Goal: Task Accomplishment & Management: Manage account settings

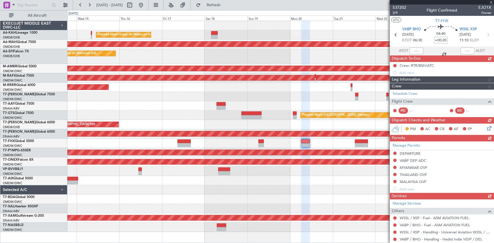
scroll to position [16, 0]
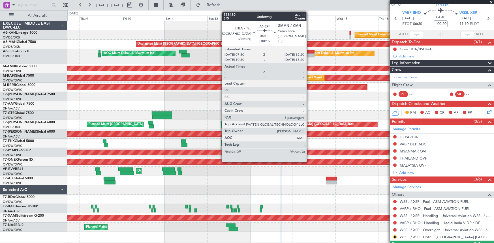
click at [309, 50] on div at bounding box center [310, 52] width 8 height 4
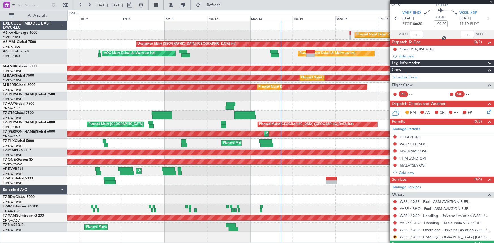
type input "+00:15"
type input "6"
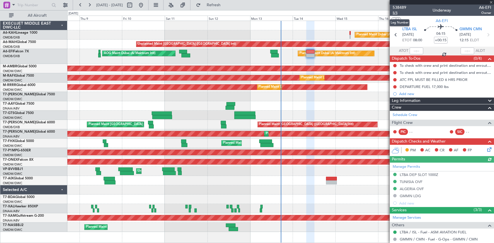
click at [395, 11] on span "5/5" at bounding box center [399, 12] width 14 height 5
click at [224, 3] on span "Refresh" at bounding box center [214, 5] width 24 height 4
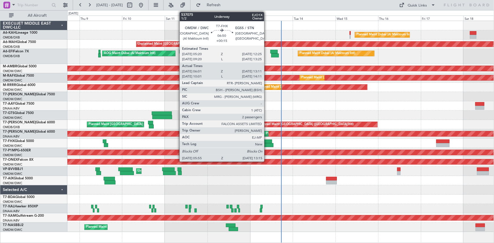
click at [267, 141] on div at bounding box center [265, 142] width 13 height 4
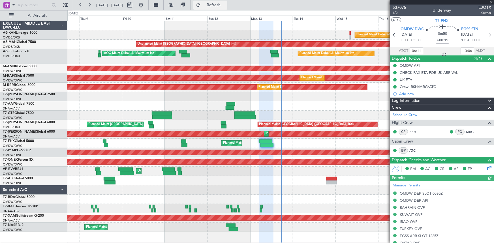
type input "[PERSON_NAME] (ANI)"
type input "7316"
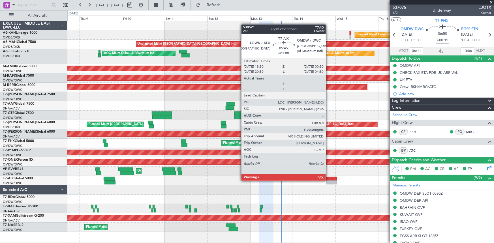
click at [328, 181] on div at bounding box center [331, 183] width 11 height 4
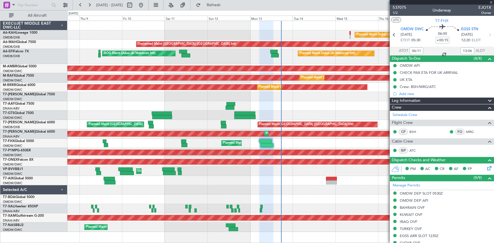
type input "+01:00"
type input "6"
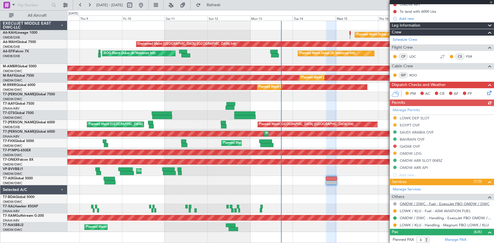
scroll to position [103, 0]
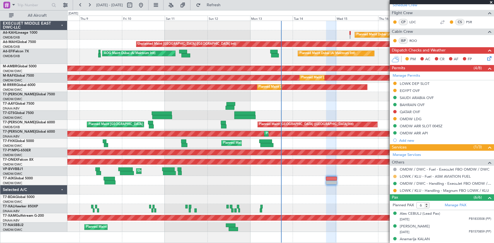
click at [395, 175] on button at bounding box center [394, 176] width 3 height 3
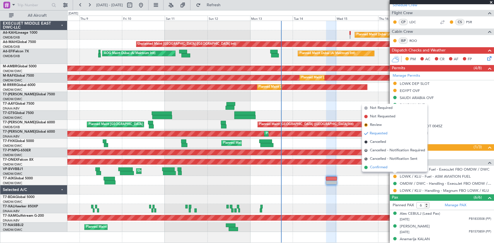
click at [376, 168] on span "Confirmed" at bounding box center [379, 168] width 18 height 6
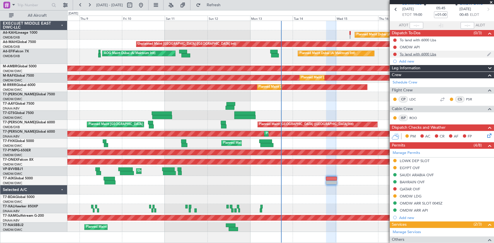
scroll to position [0, 0]
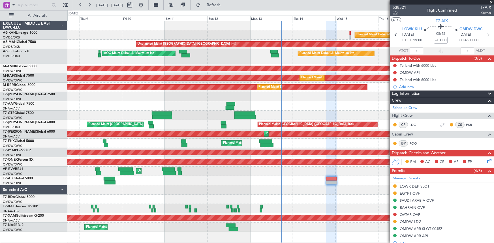
click at [395, 12] on span "2/2" at bounding box center [399, 12] width 14 height 5
click at [443, 20] on span "T7-AIX" at bounding box center [442, 21] width 12 height 6
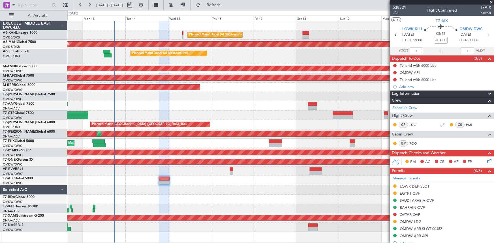
click at [164, 138] on div "Planned Maint Dubai (Al Maktoum Intl) Unplanned Maint Dubai (Dubai Intl) Planne…" at bounding box center [280, 126] width 426 height 211
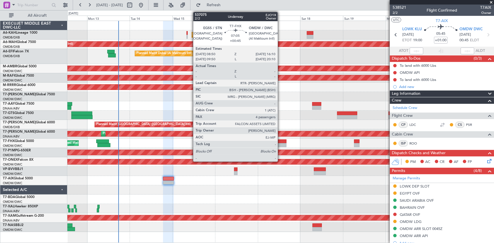
click at [280, 141] on div at bounding box center [279, 142] width 13 height 4
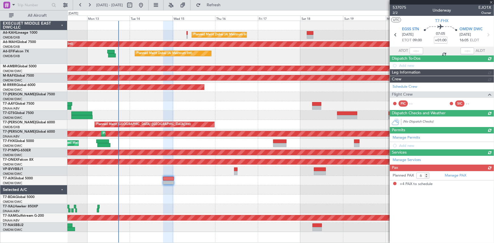
type input "+00:45"
type input "4"
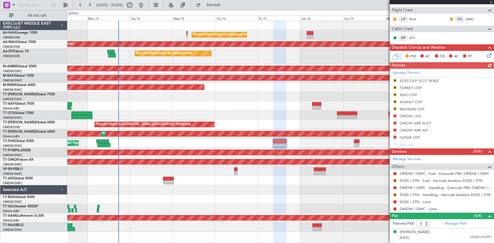
scroll to position [128, 0]
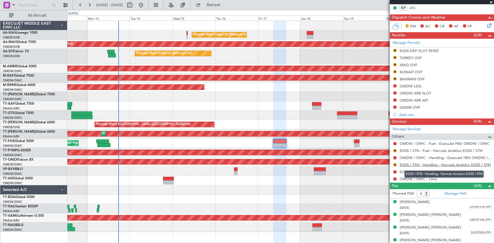
click at [433, 164] on link "EGSS / STN - Handling - Harrods Aviation EGSS / STN" at bounding box center [445, 164] width 91 height 5
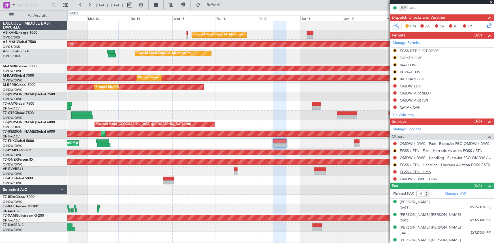
click at [412, 170] on link "EGSS / STN - Limo" at bounding box center [415, 171] width 31 height 5
click at [419, 177] on link "OMDW / DWC - Limo" at bounding box center [418, 179] width 37 height 5
click at [396, 49] on button "R" at bounding box center [394, 50] width 3 height 3
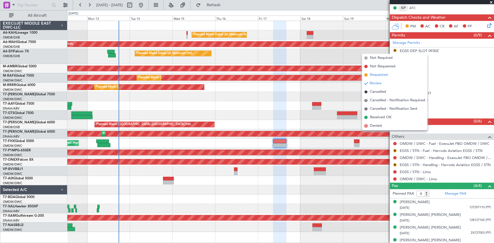
click at [382, 76] on span "Requested" at bounding box center [379, 75] width 18 height 6
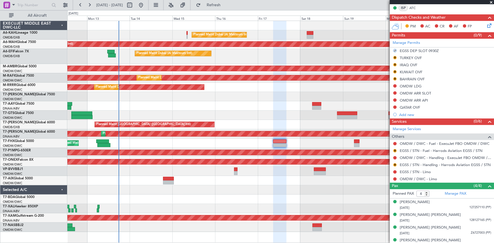
click at [408, 55] on div "TURKEY OVF" at bounding box center [411, 57] width 22 height 5
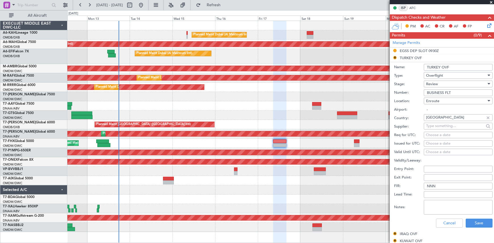
click at [438, 82] on div "Review" at bounding box center [456, 84] width 60 height 8
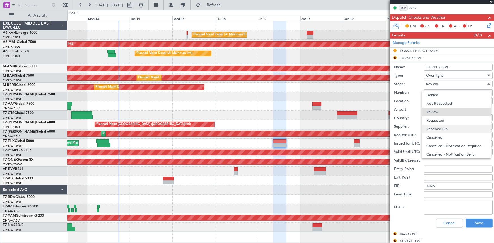
click at [439, 128] on span "Received OK" at bounding box center [456, 129] width 60 height 8
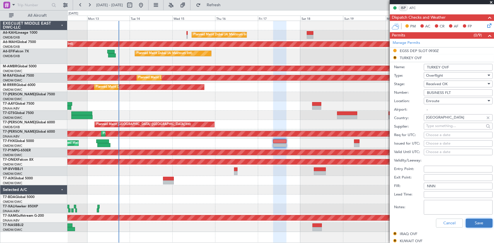
click at [475, 222] on button "Save" at bounding box center [478, 223] width 27 height 9
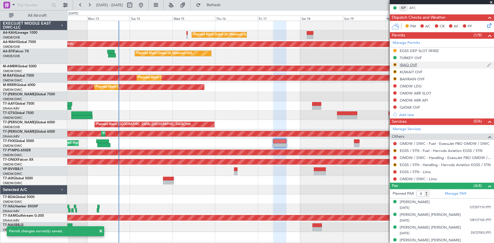
click at [405, 63] on div "IRAQ OVF" at bounding box center [409, 65] width 18 height 5
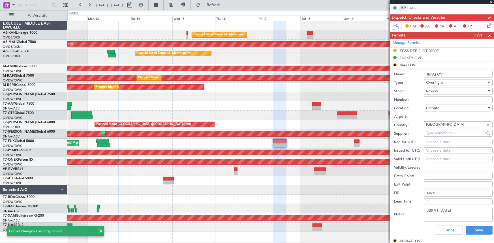
click at [437, 89] on span "Review" at bounding box center [432, 91] width 12 height 5
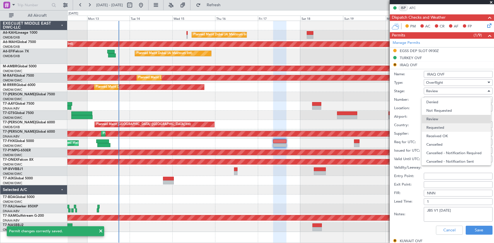
click at [439, 126] on span "Requested" at bounding box center [456, 127] width 60 height 8
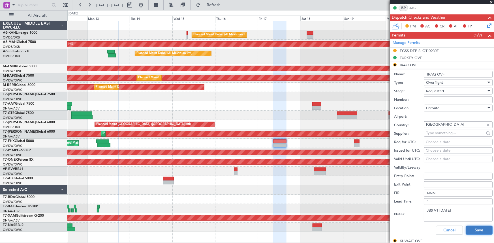
click at [482, 229] on button "Save" at bounding box center [478, 230] width 27 height 9
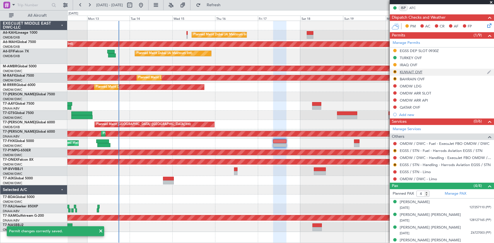
click at [405, 70] on div "KUWAIT OVF" at bounding box center [411, 72] width 23 height 5
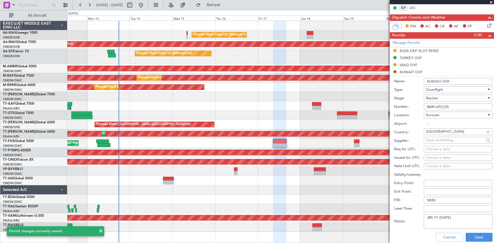
click at [436, 97] on span "Review" at bounding box center [432, 98] width 12 height 5
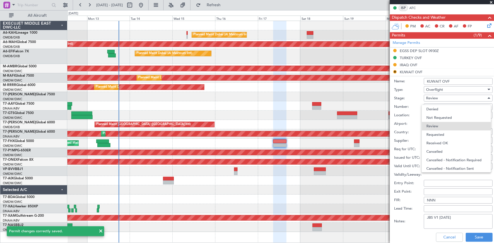
click at [446, 143] on span "Received OK" at bounding box center [456, 143] width 60 height 8
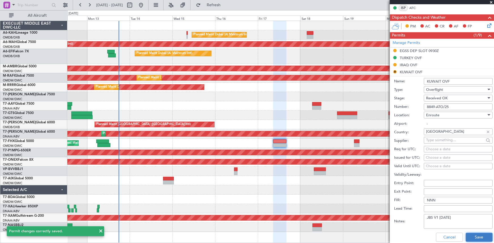
click at [472, 235] on button "Save" at bounding box center [478, 237] width 27 height 9
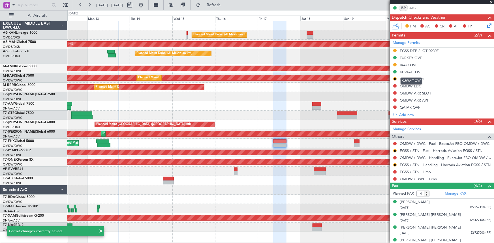
click at [405, 71] on div "KUWAIT OVF" at bounding box center [411, 72] width 23 height 5
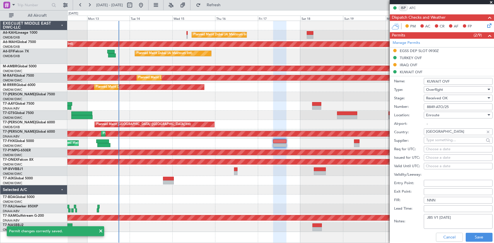
click at [441, 98] on span "Received OK" at bounding box center [437, 98] width 22 height 5
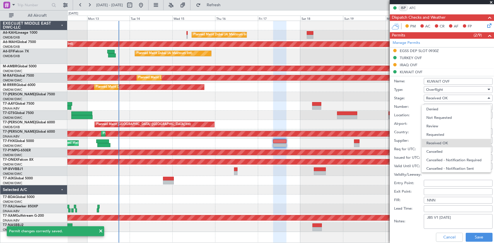
scroll to position [9, 0]
click at [438, 135] on span "Received OK" at bounding box center [456, 134] width 60 height 8
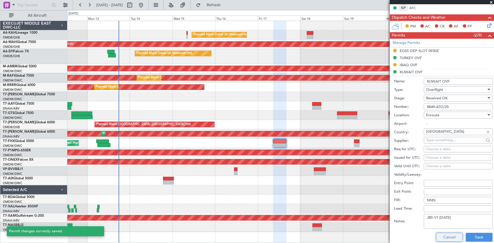
click at [456, 239] on button "Cancel" at bounding box center [449, 237] width 27 height 9
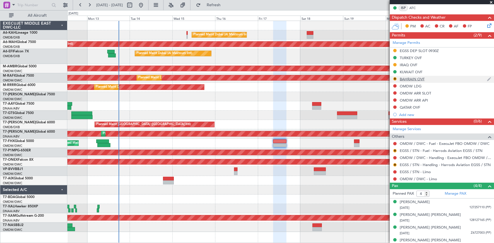
click at [413, 78] on div "BAHRAIN OVF" at bounding box center [412, 79] width 25 height 5
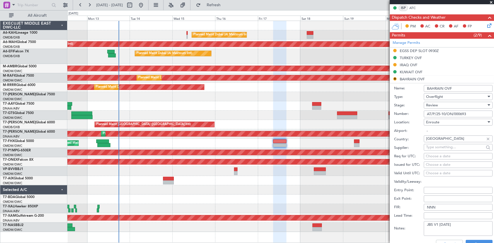
click at [430, 103] on span "Review" at bounding box center [432, 105] width 12 height 5
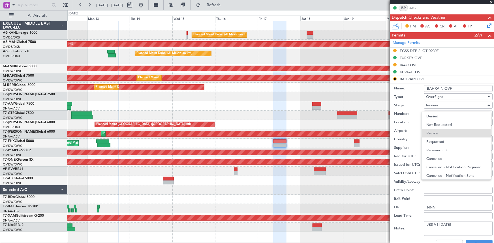
click at [444, 147] on span "Received OK" at bounding box center [456, 150] width 60 height 8
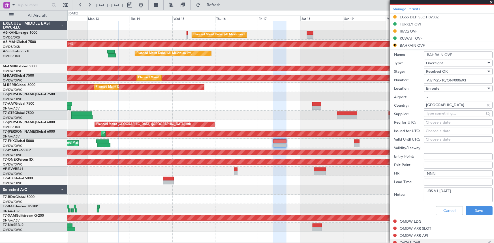
scroll to position [180, 0]
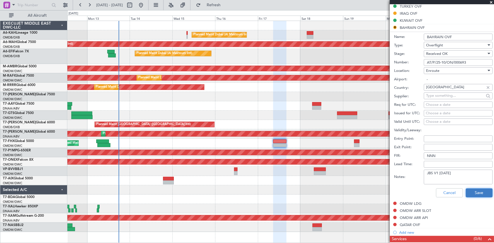
click at [470, 193] on button "Save" at bounding box center [478, 192] width 27 height 9
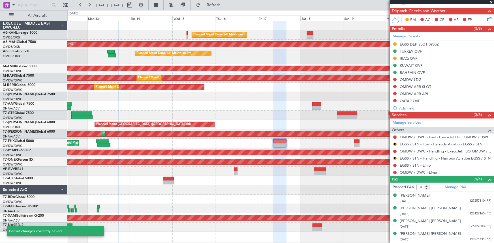
scroll to position [134, 0]
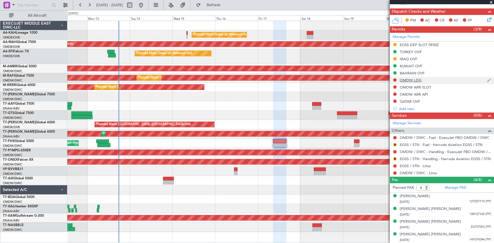
click at [393, 80] on div at bounding box center [394, 80] width 5 height 5
click at [395, 79] on button at bounding box center [394, 79] width 3 height 3
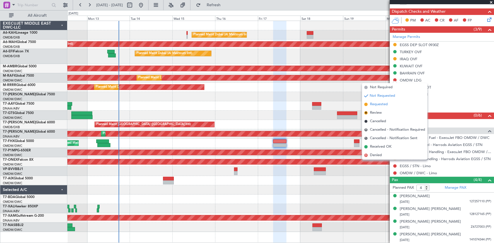
click at [382, 102] on span "Requested" at bounding box center [379, 105] width 18 height 6
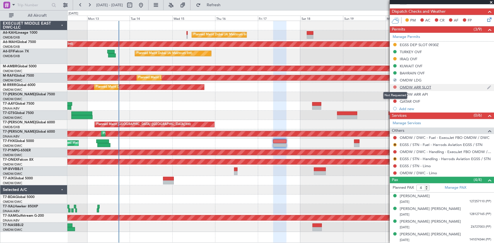
click at [395, 85] on button at bounding box center [394, 86] width 3 height 3
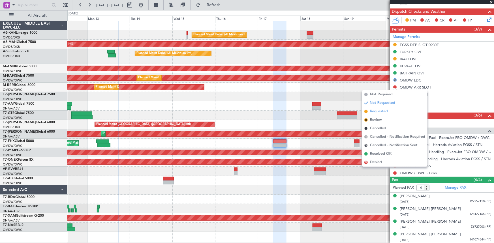
click at [381, 110] on span "Requested" at bounding box center [379, 112] width 18 height 6
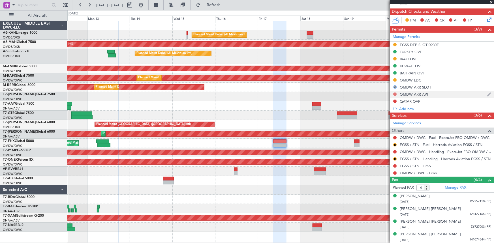
click at [394, 93] on button at bounding box center [394, 94] width 3 height 3
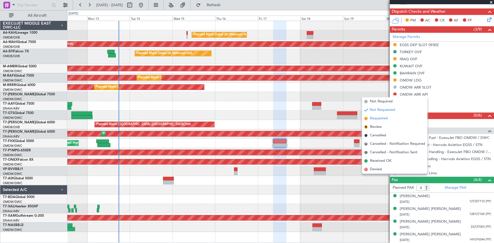
click at [385, 119] on span "Requested" at bounding box center [379, 119] width 18 height 6
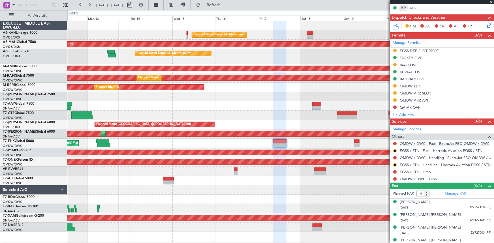
scroll to position [134, 0]
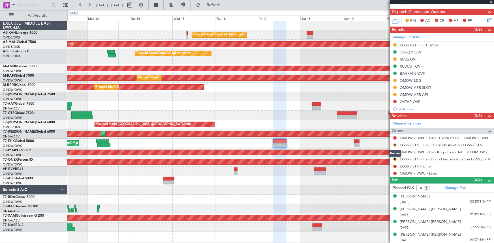
click at [394, 143] on button "R" at bounding box center [394, 144] width 3 height 3
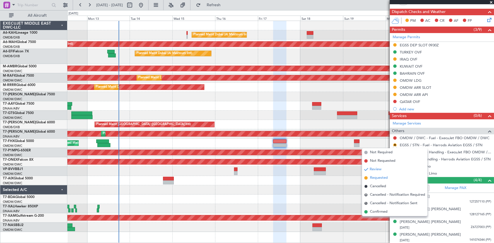
click at [377, 178] on span "Requested" at bounding box center [379, 178] width 18 height 6
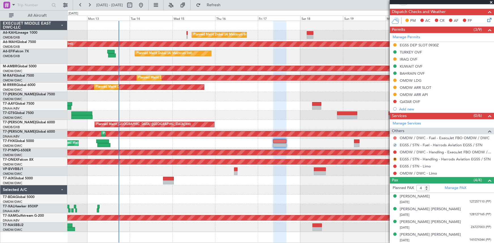
click at [394, 136] on button at bounding box center [394, 137] width 3 height 3
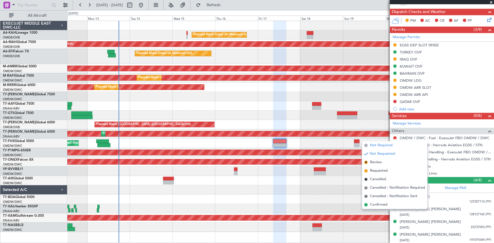
click at [378, 144] on span "Not Required" at bounding box center [381, 146] width 23 height 6
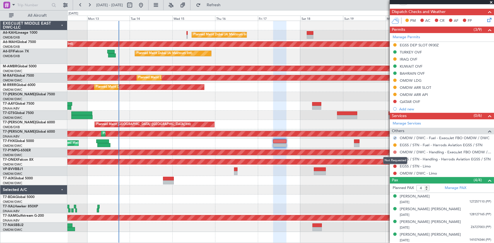
click at [396, 151] on button at bounding box center [394, 152] width 3 height 3
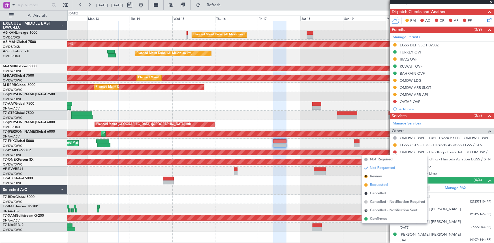
click at [375, 184] on span "Requested" at bounding box center [379, 185] width 18 height 6
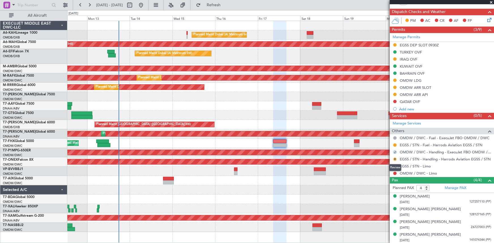
click at [395, 158] on button "R" at bounding box center [394, 159] width 3 height 3
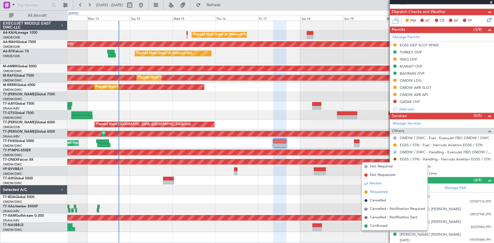
click at [375, 192] on span "Requested" at bounding box center [379, 192] width 18 height 6
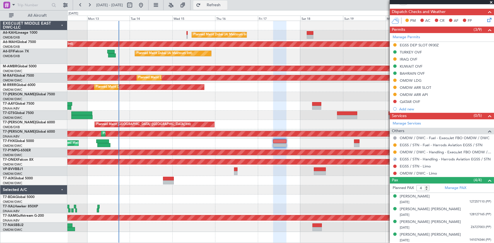
click at [227, 8] on button "Refresh" at bounding box center [210, 5] width 34 height 9
click at [395, 165] on button at bounding box center [394, 166] width 3 height 3
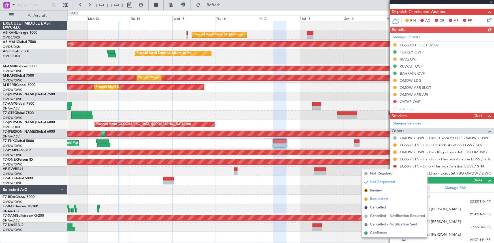
click at [379, 198] on span "Requested" at bounding box center [379, 199] width 18 height 6
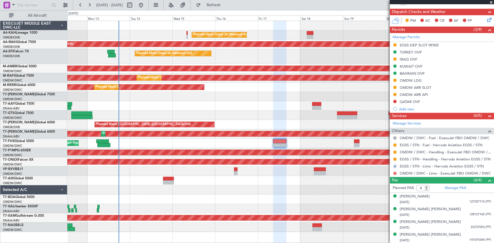
click at [395, 172] on button at bounding box center [394, 173] width 3 height 3
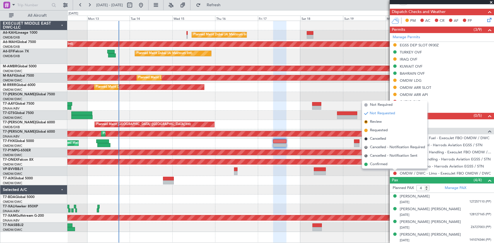
click at [377, 130] on span "Requested" at bounding box center [379, 131] width 18 height 6
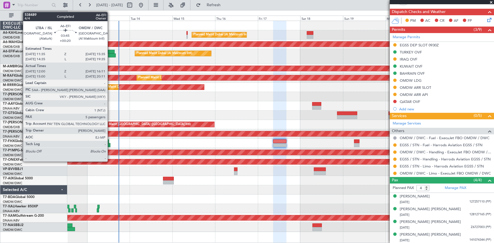
click at [110, 51] on div at bounding box center [110, 52] width 7 height 4
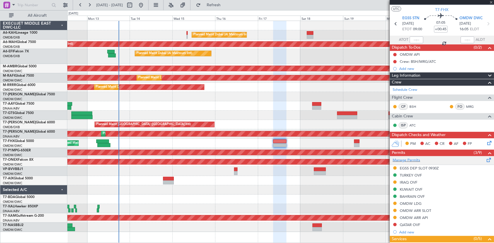
scroll to position [0, 0]
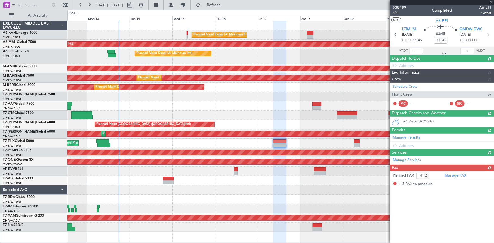
type input "+00:20"
type input "12:10"
type input "16:06"
type input "5"
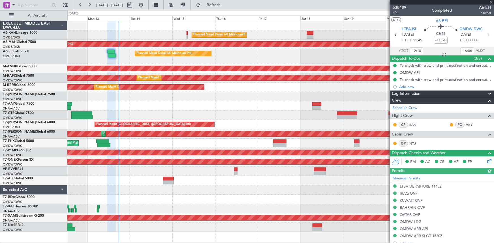
type input "Rohit Roy (ROY)"
type input "7547"
click at [226, 5] on span "Refresh" at bounding box center [214, 5] width 24 height 4
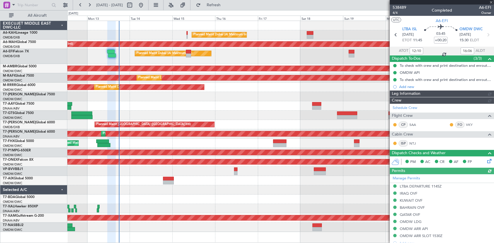
type input "Rohit Roy (ROY)"
type input "7547"
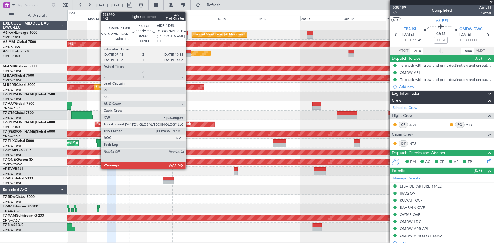
click at [188, 52] on div at bounding box center [188, 52] width 5 height 4
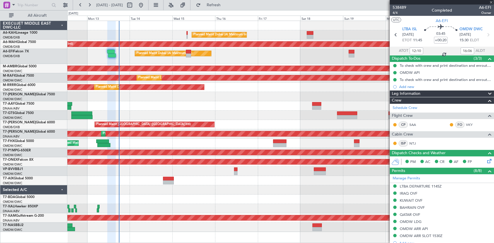
type input "3"
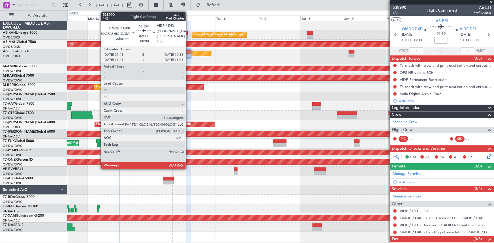
click at [188, 50] on div at bounding box center [188, 52] width 5 height 4
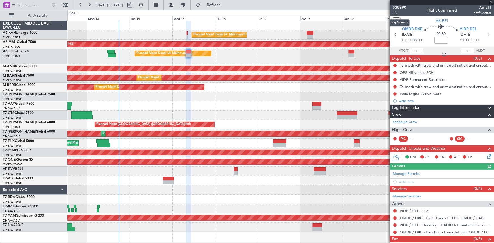
click at [395, 12] on span "1/2" at bounding box center [399, 12] width 14 height 5
click at [436, 40] on input at bounding box center [441, 40] width 14 height 7
type input "+00:15"
click at [395, 10] on span "538990" at bounding box center [399, 8] width 14 height 6
click at [393, 12] on span "1/2" at bounding box center [399, 12] width 14 height 5
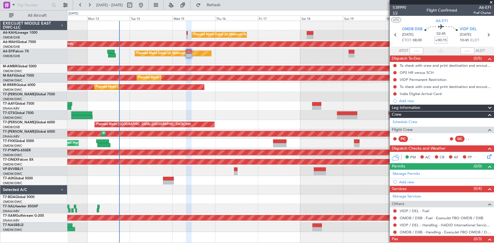
click at [394, 12] on span "1/2" at bounding box center [399, 12] width 14 height 5
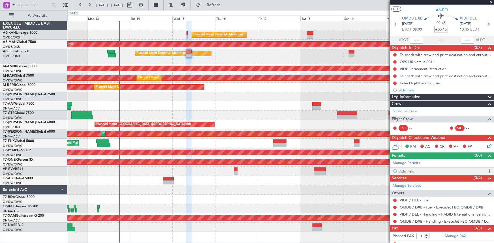
scroll to position [15, 0]
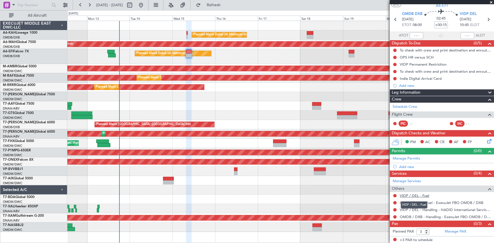
click at [414, 195] on link "VIDP / DEL - Fuel" at bounding box center [414, 195] width 29 height 5
click at [452, 229] on link "Manage PAX" at bounding box center [456, 232] width 22 height 6
click at [222, 3] on span "Refresh" at bounding box center [214, 5] width 24 height 4
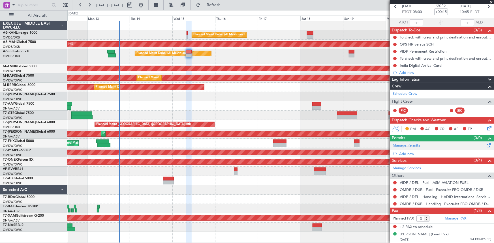
click at [405, 145] on link "Manage Permits" at bounding box center [405, 146] width 27 height 6
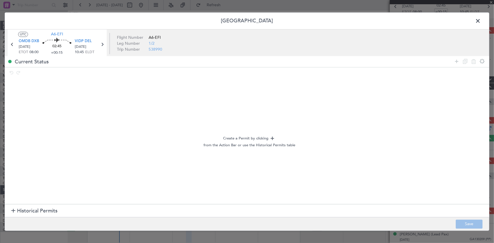
click at [44, 212] on span "Historical Permits" at bounding box center [37, 211] width 40 height 8
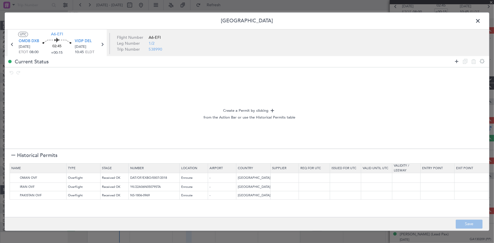
click at [455, 62] on icon at bounding box center [456, 61] width 7 height 7
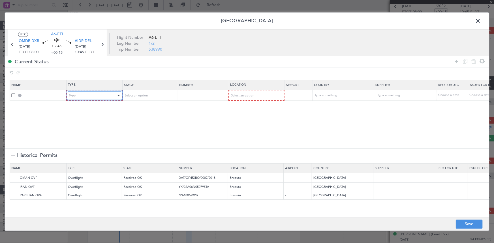
click at [113, 98] on div "Type" at bounding box center [92, 95] width 47 height 8
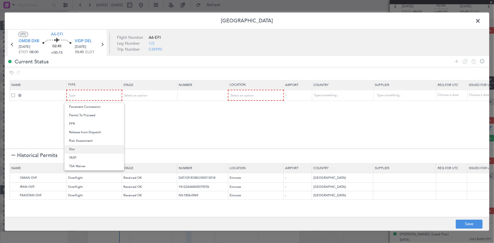
click at [75, 147] on span "Slot" at bounding box center [94, 149] width 50 height 8
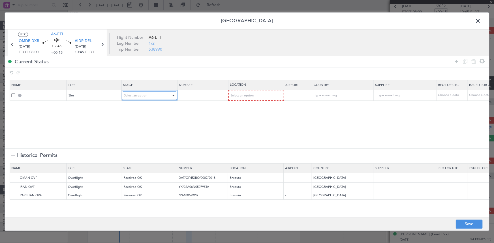
click at [168, 95] on div "Select an option" at bounding box center [147, 95] width 47 height 8
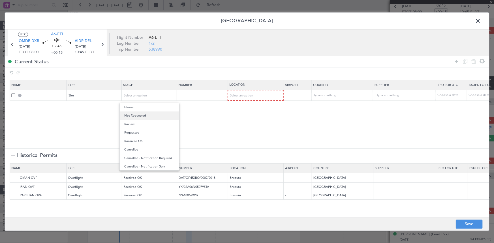
click at [144, 116] on span "Not Requested" at bounding box center [149, 115] width 50 height 8
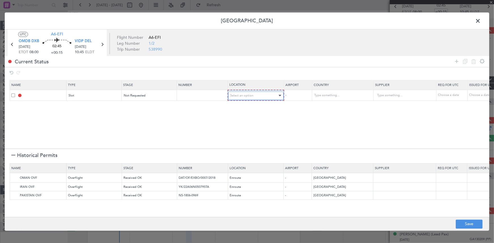
click at [246, 96] on span "Select an option" at bounding box center [241, 95] width 23 height 4
drag, startPoint x: 244, startPoint y: 109, endPoint x: 449, endPoint y: 60, distance: 210.3
click at [244, 109] on span "Departure" at bounding box center [255, 107] width 50 height 8
click at [455, 59] on icon at bounding box center [456, 61] width 7 height 7
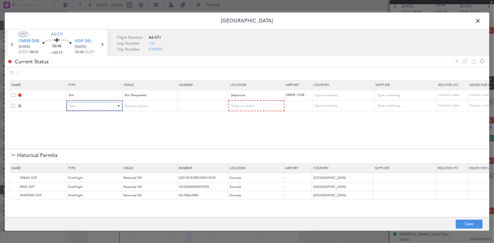
click at [79, 102] on div "Type" at bounding box center [92, 106] width 47 height 8
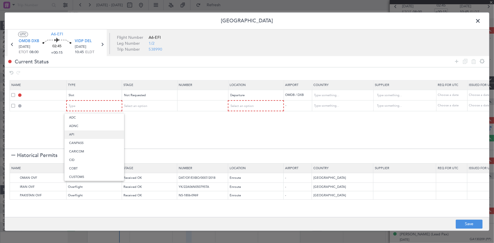
click at [72, 136] on span "API" at bounding box center [94, 134] width 50 height 8
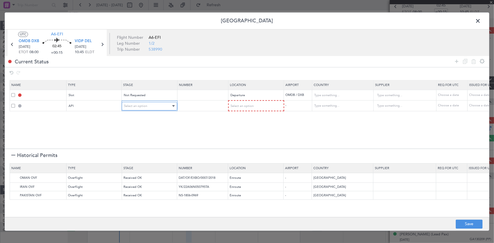
click at [139, 110] on div "Select an option" at bounding box center [147, 106] width 47 height 8
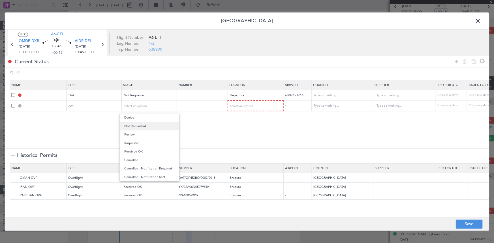
click at [138, 124] on span "Not Requested" at bounding box center [149, 126] width 50 height 8
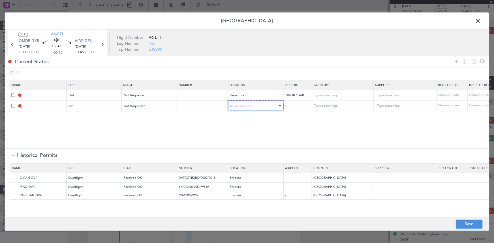
click at [239, 109] on div "Select an option" at bounding box center [253, 106] width 47 height 8
drag, startPoint x: 239, startPoint y: 119, endPoint x: 318, endPoint y: 100, distance: 81.2
click at [239, 119] on span "Departure" at bounding box center [255, 117] width 50 height 8
click at [14, 177] on img at bounding box center [14, 178] width 7 height 7
click at [13, 194] on img at bounding box center [14, 195] width 7 height 7
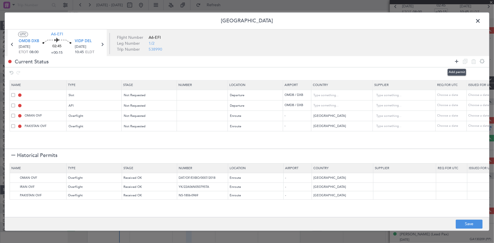
click at [457, 61] on icon at bounding box center [456, 61] width 7 height 7
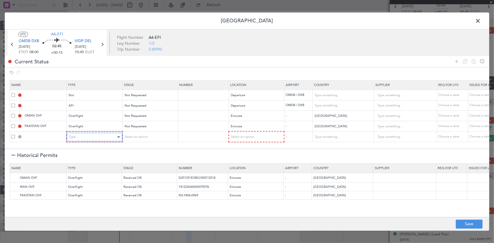
click at [93, 137] on div "Type" at bounding box center [92, 137] width 47 height 8
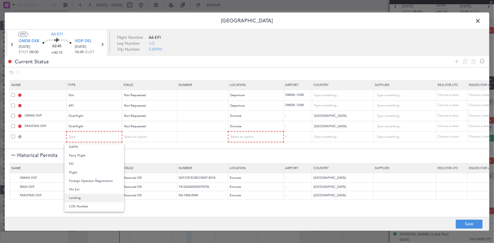
click at [80, 197] on span "Landing" at bounding box center [94, 198] width 50 height 8
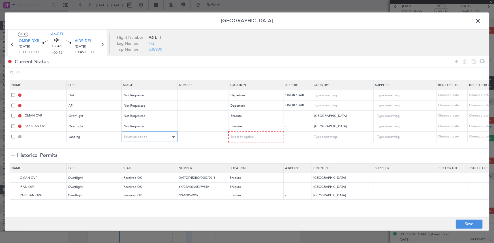
click at [149, 135] on div "Select an option" at bounding box center [147, 137] width 47 height 8
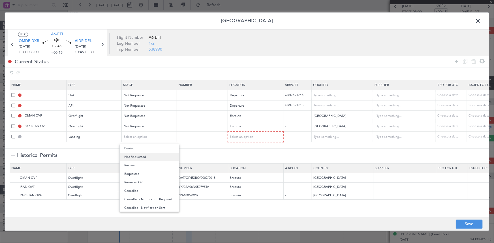
click at [143, 158] on span "Not Requested" at bounding box center [149, 157] width 50 height 8
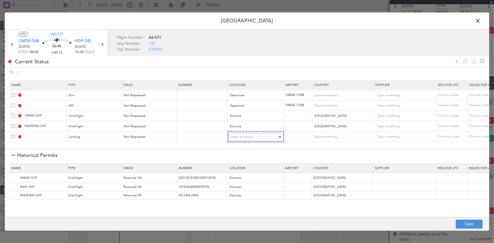
click at [246, 136] on span "Select an option" at bounding box center [241, 137] width 23 height 4
click at [240, 166] on span "Arrival" at bounding box center [255, 165] width 50 height 8
click at [465, 224] on button "Save" at bounding box center [469, 224] width 27 height 9
type input "OMDB DEP SLOT"
type input "[GEOGRAPHIC_DATA]"
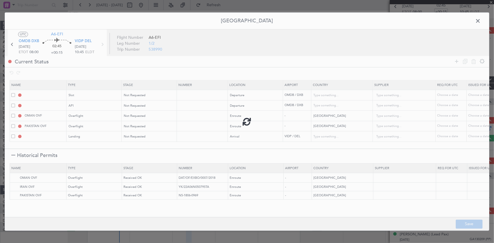
type input "NNN"
type input "1"
type input "OMDB DEP API"
type input "[GEOGRAPHIC_DATA]"
type input "NNN"
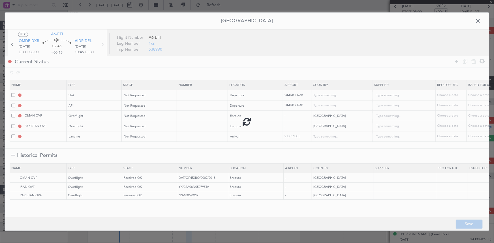
type input "1"
type input "NNN"
type input "2"
type input "NNN"
type input "VIDP LDG"
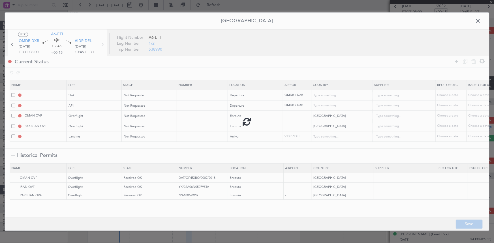
type input "India"
type input "NNN"
type input "3"
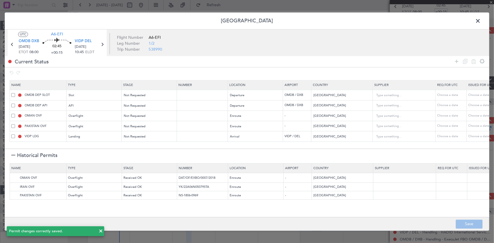
click at [480, 20] on span at bounding box center [480, 22] width 0 height 11
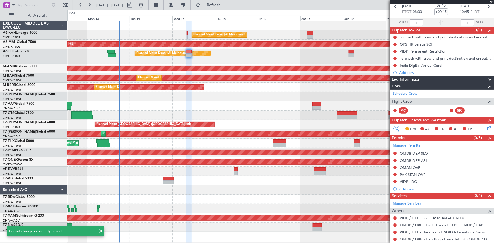
click at [226, 3] on span "Refresh" at bounding box center [214, 5] width 24 height 4
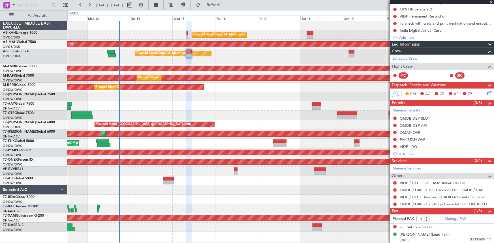
scroll to position [0, 0]
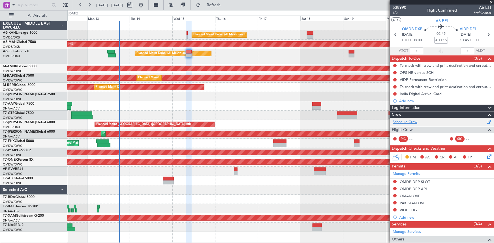
click at [411, 121] on link "Schedule Crew" at bounding box center [404, 122] width 25 height 6
click at [486, 33] on icon at bounding box center [487, 34] width 7 height 7
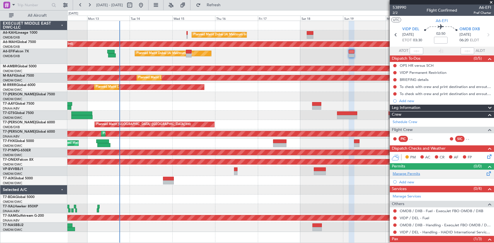
click at [410, 172] on link "Manage Permits" at bounding box center [405, 174] width 27 height 6
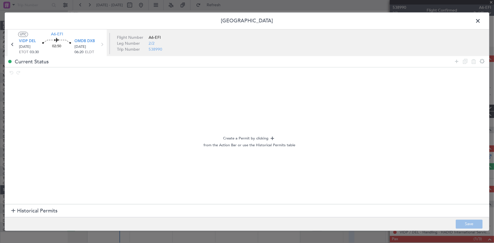
click at [38, 211] on span "Historical Permits" at bounding box center [37, 211] width 40 height 8
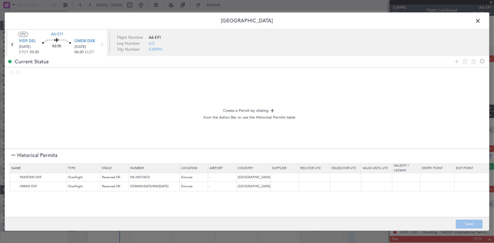
drag, startPoint x: 457, startPoint y: 59, endPoint x: 446, endPoint y: 62, distance: 11.4
click at [457, 59] on icon at bounding box center [456, 61] width 7 height 7
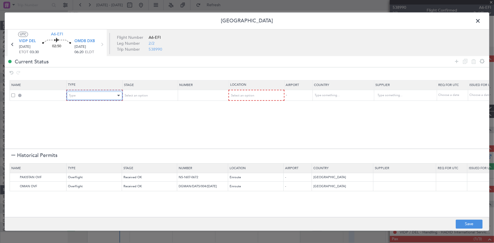
click at [103, 98] on div "Type" at bounding box center [92, 95] width 47 height 8
click at [87, 164] on span "Departure" at bounding box center [94, 164] width 50 height 8
click at [150, 98] on div "Select an option" at bounding box center [147, 95] width 47 height 8
drag, startPoint x: 149, startPoint y: 115, endPoint x: 157, endPoint y: 111, distance: 9.3
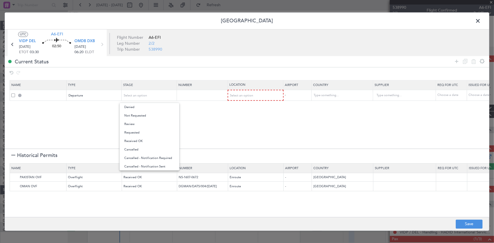
click at [149, 115] on span "Not Requested" at bounding box center [149, 115] width 50 height 8
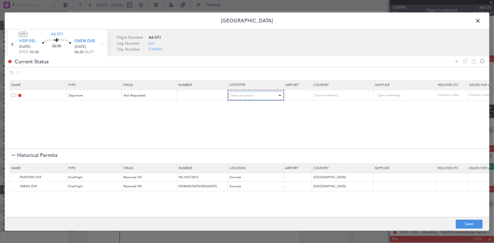
click at [243, 96] on span "Select an option" at bounding box center [241, 95] width 23 height 4
drag, startPoint x: 242, startPoint y: 108, endPoint x: 433, endPoint y: 80, distance: 192.4
click at [243, 108] on span "Departure" at bounding box center [255, 107] width 50 height 8
click at [14, 178] on img at bounding box center [14, 177] width 7 height 7
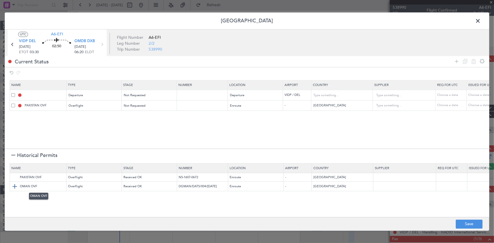
click at [14, 185] on img at bounding box center [14, 186] width 7 height 7
drag, startPoint x: 455, startPoint y: 59, endPoint x: 262, endPoint y: 106, distance: 199.2
click at [456, 59] on icon at bounding box center [456, 61] width 7 height 7
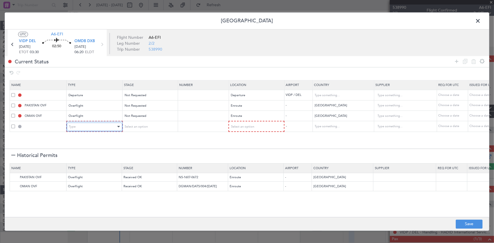
click at [79, 127] on div "Type" at bounding box center [92, 127] width 47 height 8
click at [78, 184] on span "Landing" at bounding box center [94, 188] width 50 height 8
click at [152, 129] on div "Select an option" at bounding box center [147, 127] width 47 height 8
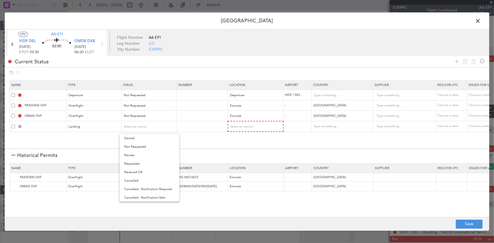
drag, startPoint x: 141, startPoint y: 145, endPoint x: 173, endPoint y: 143, distance: 31.7
click at [142, 145] on span "Not Requested" at bounding box center [149, 147] width 50 height 8
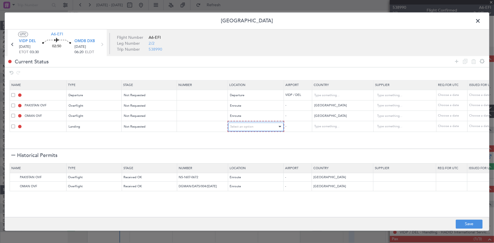
click at [244, 128] on span "Select an option" at bounding box center [241, 127] width 23 height 4
drag, startPoint x: 241, startPoint y: 153, endPoint x: 435, endPoint y: 72, distance: 210.7
click at [243, 153] on span "Arrival" at bounding box center [255, 155] width 50 height 8
click at [456, 59] on icon at bounding box center [456, 61] width 7 height 7
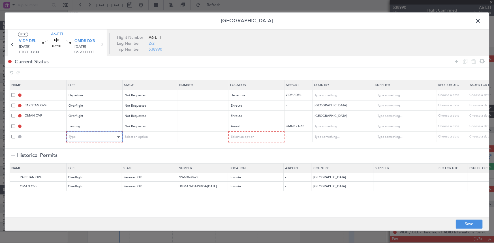
click at [85, 138] on div "Type" at bounding box center [92, 137] width 47 height 8
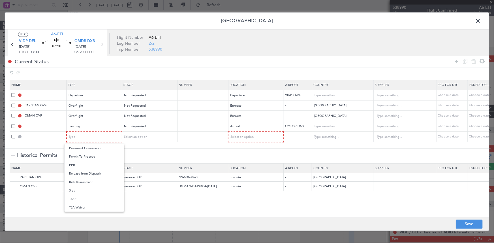
drag, startPoint x: 76, startPoint y: 190, endPoint x: 141, endPoint y: 144, distance: 79.8
click at [76, 191] on span "Slot" at bounding box center [94, 190] width 50 height 8
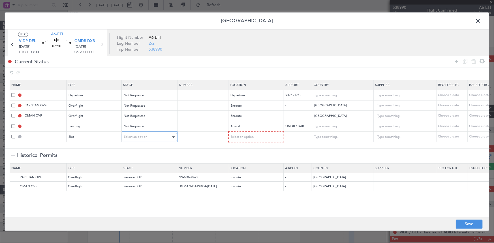
click at [142, 138] on span "Select an option" at bounding box center [135, 137] width 23 height 4
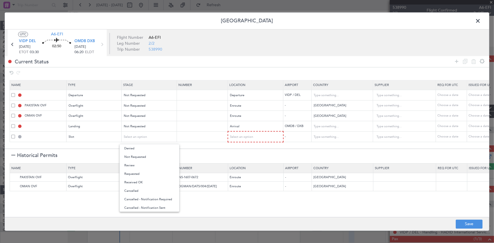
drag, startPoint x: 146, startPoint y: 159, endPoint x: 164, endPoint y: 158, distance: 17.9
click at [147, 159] on span "Not Requested" at bounding box center [149, 157] width 50 height 8
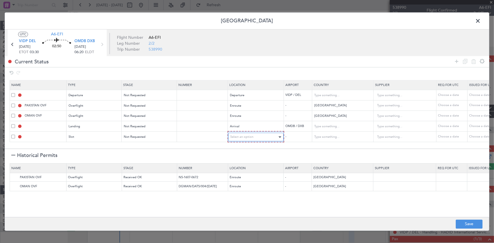
click at [248, 137] on span "Select an option" at bounding box center [241, 137] width 23 height 4
click at [242, 165] on span "Arrival" at bounding box center [255, 165] width 50 height 8
click at [455, 61] on icon at bounding box center [456, 61] width 7 height 7
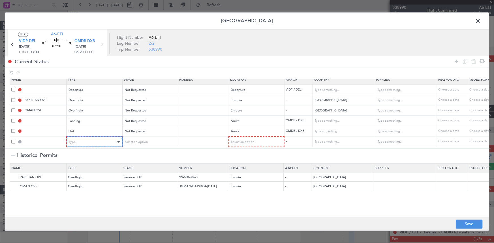
click at [94, 138] on div "Type" at bounding box center [92, 142] width 47 height 8
click at [85, 165] on span "API" at bounding box center [94, 167] width 50 height 8
drag, startPoint x: 134, startPoint y: 136, endPoint x: 137, endPoint y: 138, distance: 4.1
click at [134, 138] on div "Select an option" at bounding box center [147, 142] width 47 height 8
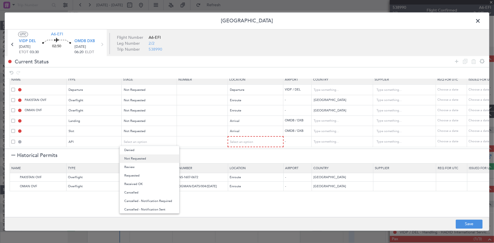
click at [145, 158] on span "Not Requested" at bounding box center [149, 158] width 50 height 8
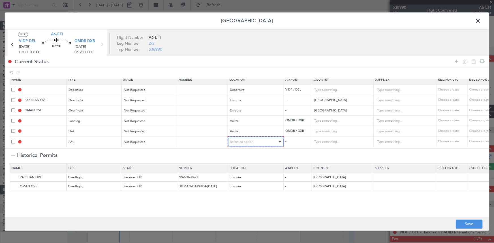
click at [249, 140] on span "Select an option" at bounding box center [241, 142] width 23 height 4
click at [241, 167] on span "Arrival" at bounding box center [255, 167] width 50 height 8
click at [472, 224] on button "Save" at bounding box center [469, 224] width 27 height 9
type input "DEPARTURE"
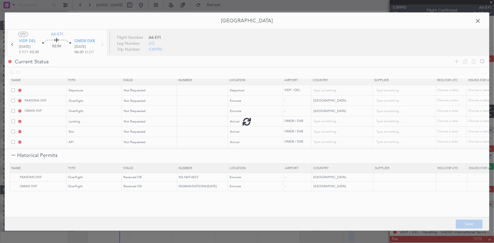
type input "India"
type input "NNN"
type input "3"
type input "NNN"
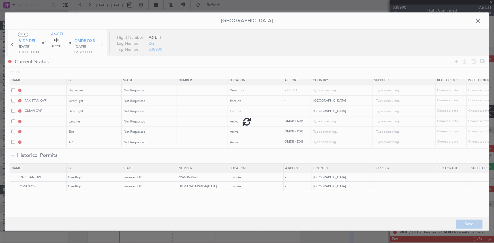
type input "2"
type input "OMDB LDG"
type input "[GEOGRAPHIC_DATA]"
type input "NNN"
type input "1"
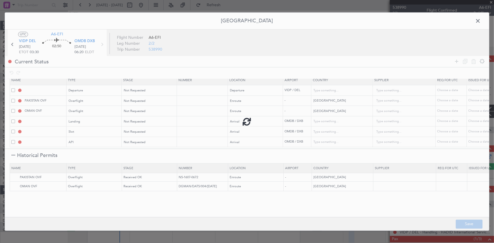
type input "OMDB ARR SLOT"
type input "[GEOGRAPHIC_DATA]"
type input "NNN"
type input "1"
type input "OMDB ARR API"
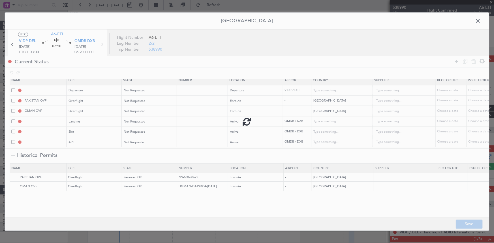
type input "[GEOGRAPHIC_DATA]"
type input "NNN"
type input "1"
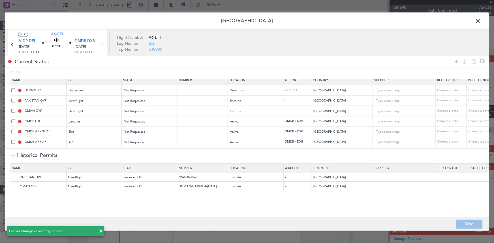
click at [480, 21] on span at bounding box center [480, 22] width 0 height 11
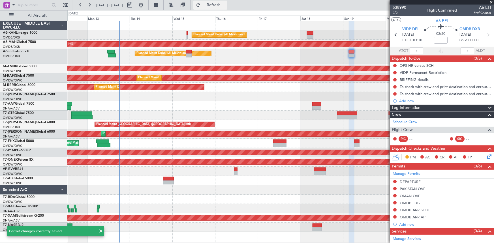
click at [221, 2] on button "Refresh" at bounding box center [210, 5] width 34 height 9
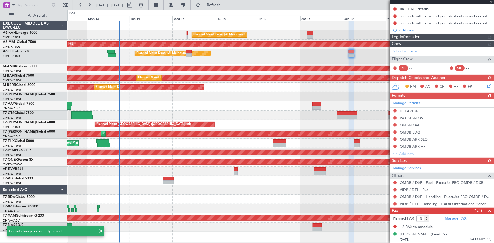
click at [405, 189] on link "VIDP / DEL - Fuel" at bounding box center [414, 189] width 29 height 5
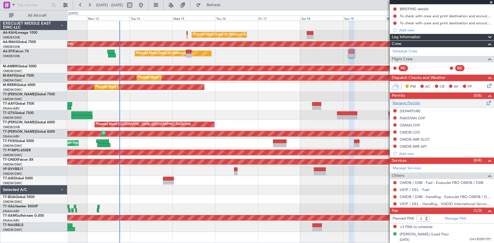
scroll to position [0, 0]
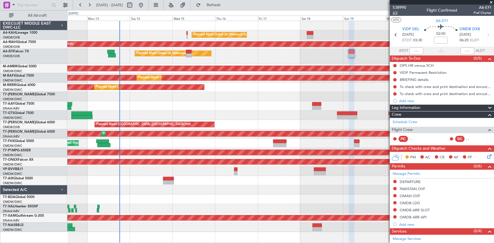
click at [395, 14] on span "2/2" at bounding box center [399, 12] width 14 height 5
click at [226, 6] on span "Refresh" at bounding box center [214, 5] width 24 height 4
click at [396, 14] on span "2/2" at bounding box center [399, 12] width 14 height 5
click at [394, 34] on mat-tooltip-component "[GEOGRAPHIC_DATA] ([PERSON_NAME] Intl) Cat A" at bounding box center [425, 42] width 76 height 20
click at [394, 36] on icon at bounding box center [395, 34] width 7 height 7
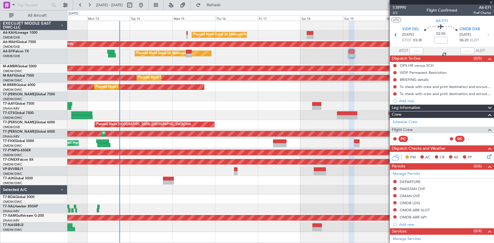
type input "+00:15"
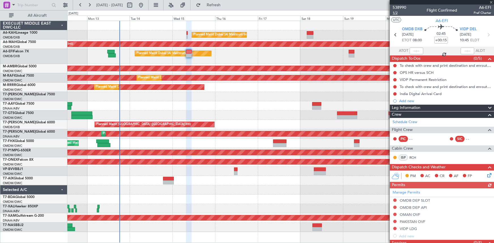
click at [396, 13] on span "1/2" at bounding box center [399, 12] width 14 height 5
click at [395, 12] on span "1/2" at bounding box center [399, 12] width 14 height 5
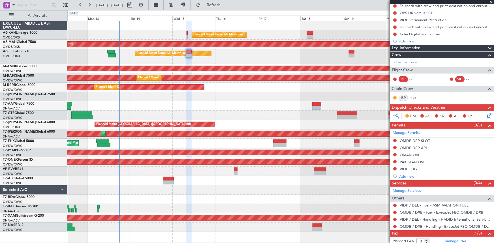
scroll to position [77, 0]
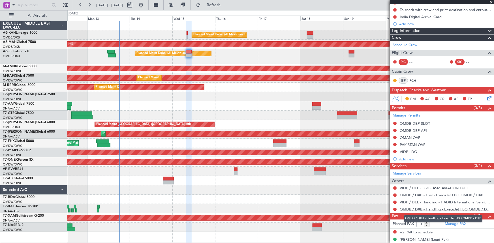
click at [427, 207] on link "OMDB / DXB - Handling - ExecuJet FBO OMDB / DXB" at bounding box center [445, 209] width 91 height 5
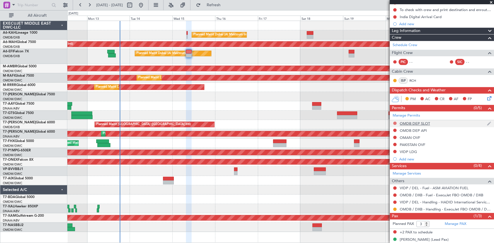
click at [395, 124] on button at bounding box center [394, 123] width 3 height 3
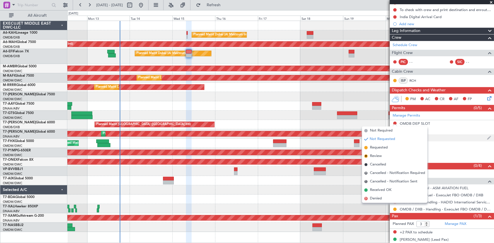
drag, startPoint x: 383, startPoint y: 147, endPoint x: 406, endPoint y: 137, distance: 24.7
click at [384, 147] on span "Requested" at bounding box center [379, 148] width 18 height 6
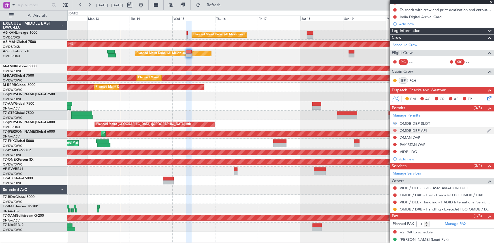
click at [394, 129] on button at bounding box center [394, 130] width 3 height 3
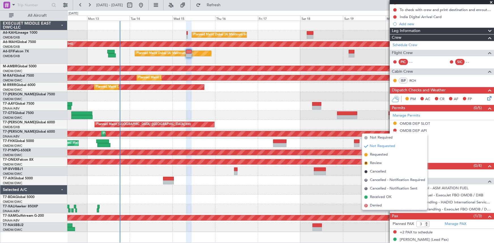
click at [337, 119] on div "Planned Maint [GEOGRAPHIC_DATA] (Seletar)" at bounding box center [280, 115] width 426 height 9
click at [370, 123] on div "Planned Maint [GEOGRAPHIC_DATA] ([GEOGRAPHIC_DATA] Intl) Planned Maint [GEOGRAP…" at bounding box center [280, 124] width 426 height 9
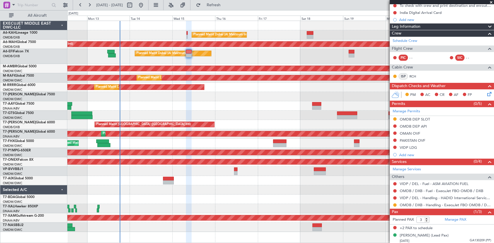
scroll to position [82, 0]
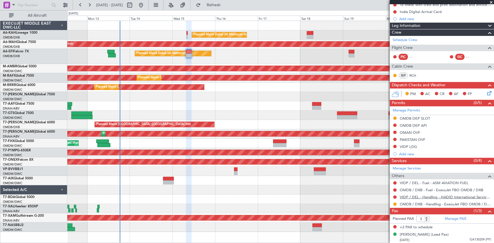
click at [420, 196] on link "VIDP / DEL - Handling - HADID International Services, FZE" at bounding box center [445, 197] width 91 height 5
click at [393, 188] on button at bounding box center [394, 189] width 3 height 3
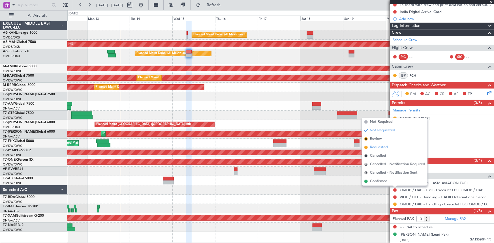
click at [377, 148] on span "Requested" at bounding box center [379, 148] width 18 height 6
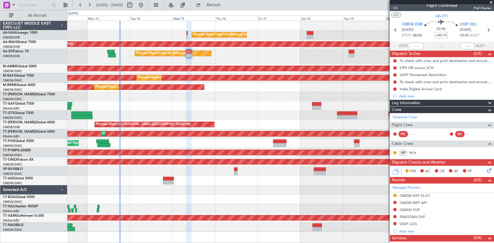
scroll to position [0, 0]
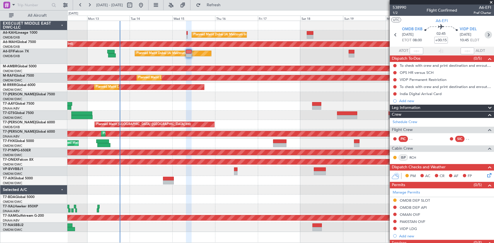
click at [485, 33] on icon at bounding box center [487, 34] width 7 height 7
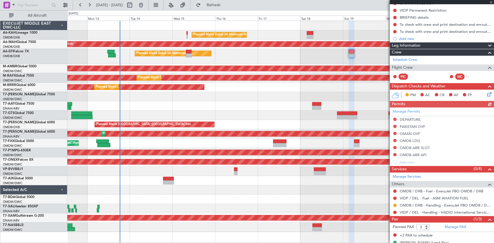
scroll to position [71, 0]
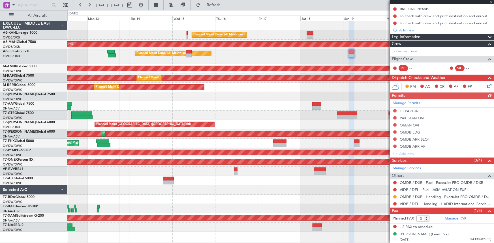
click at [395, 110] on div "Manage Permits DEPARTURE PAKISTAN OVF OMAN OVF OMDB LDG OMDB ARR SLOT OMDB ARR …" at bounding box center [442, 128] width 104 height 58
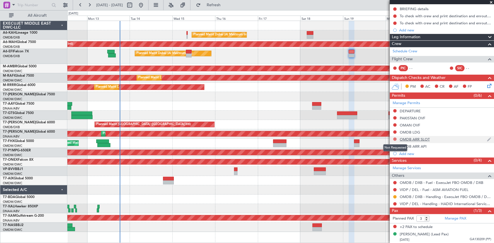
click at [395, 138] on button at bounding box center [394, 139] width 3 height 3
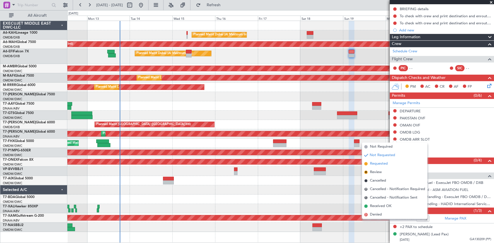
click at [379, 166] on span "Requested" at bounding box center [379, 164] width 18 height 6
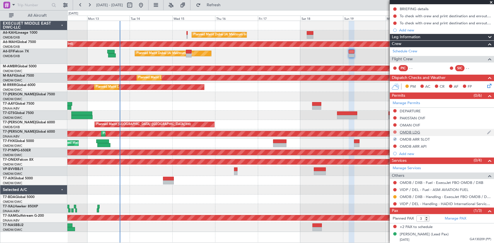
click at [394, 132] on button at bounding box center [394, 131] width 3 height 3
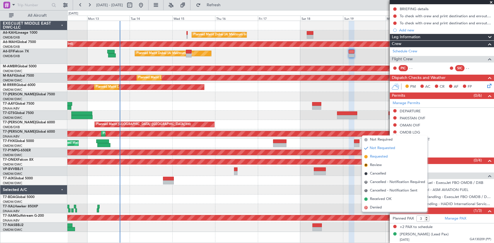
click at [382, 156] on span "Requested" at bounding box center [379, 157] width 18 height 6
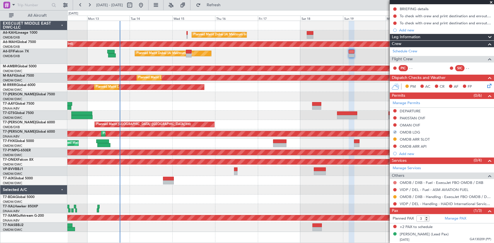
click at [396, 182] on button at bounding box center [394, 182] width 3 height 3
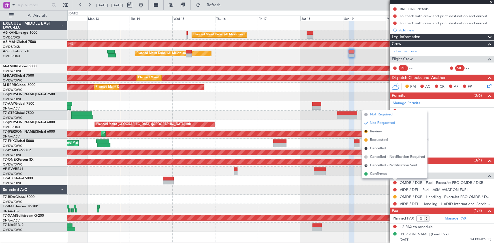
click at [382, 115] on span "Not Required" at bounding box center [381, 115] width 23 height 6
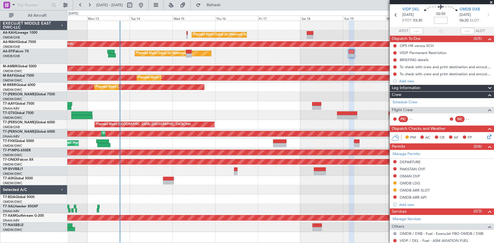
scroll to position [0, 0]
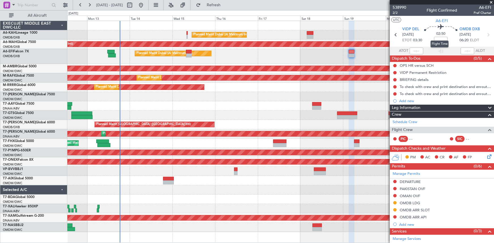
click at [440, 38] on mat-tooltip-component "Flight Time" at bounding box center [439, 44] width 26 height 15
click at [441, 37] on mat-tooltip-component "Flight Time" at bounding box center [439, 44] width 26 height 15
click at [440, 41] on input at bounding box center [441, 40] width 14 height 7
type input "+00:25"
click at [426, 50] on section "ATOT ALDT" at bounding box center [442, 51] width 104 height 8
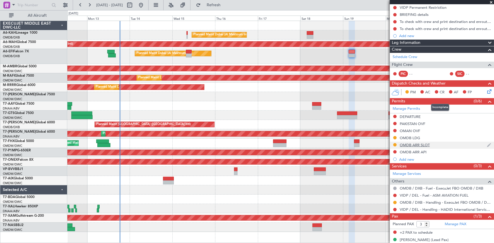
scroll to position [71, 0]
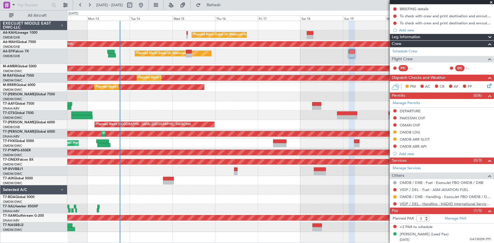
click at [407, 203] on link "VIDP / DEL - Handling - HADID International Services, FZE" at bounding box center [445, 203] width 91 height 5
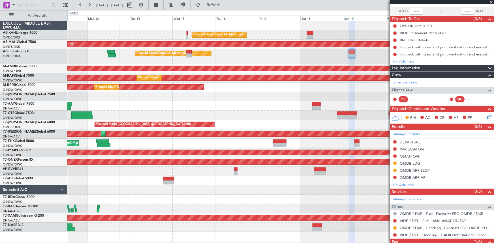
scroll to position [0, 0]
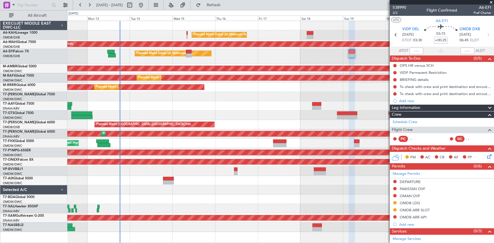
click at [393, 35] on mat-tooltip-component "[GEOGRAPHIC_DATA] ([PERSON_NAME] Intl) Cat A" at bounding box center [425, 42] width 76 height 20
click at [394, 35] on icon at bounding box center [395, 34] width 7 height 7
type input "+00:15"
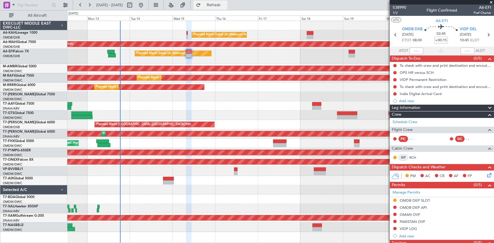
click at [218, 4] on button "Refresh" at bounding box center [210, 5] width 34 height 9
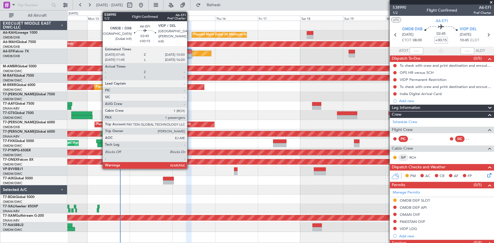
click at [190, 52] on div at bounding box center [189, 52] width 6 height 4
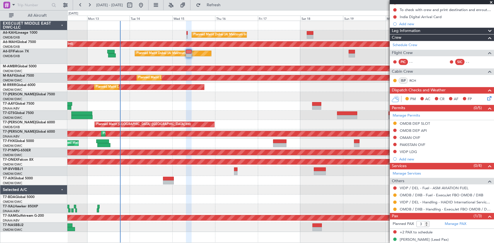
scroll to position [82, 0]
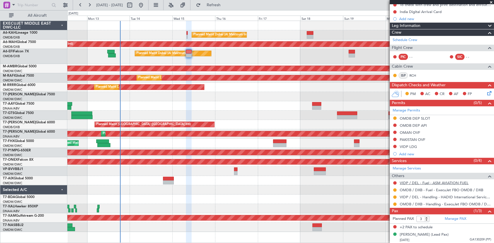
click at [422, 182] on link "VIDP / DEL - Fuel - ASM AVIATION FUEL" at bounding box center [434, 183] width 69 height 5
click at [396, 146] on button at bounding box center [394, 146] width 3 height 3
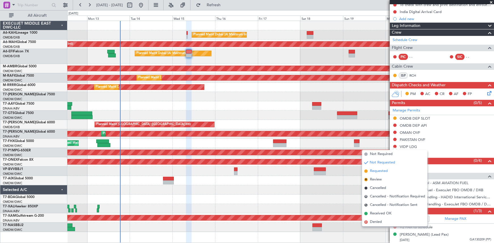
click at [375, 171] on span "Requested" at bounding box center [379, 171] width 18 height 6
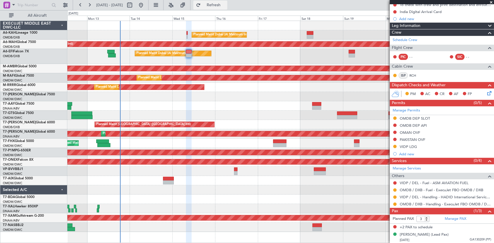
click at [227, 1] on button "Refresh" at bounding box center [210, 5] width 34 height 9
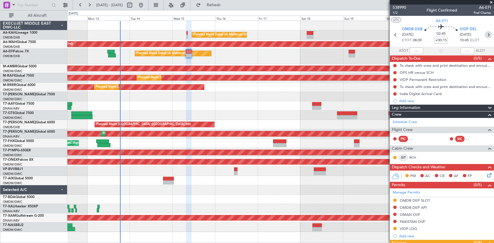
click at [486, 36] on icon at bounding box center [487, 34] width 7 height 7
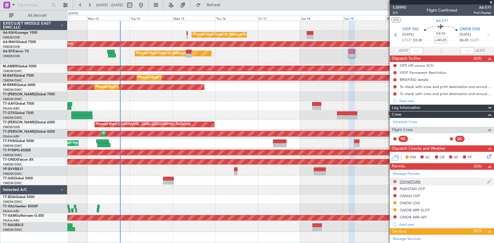
click at [394, 181] on button at bounding box center [394, 181] width 3 height 3
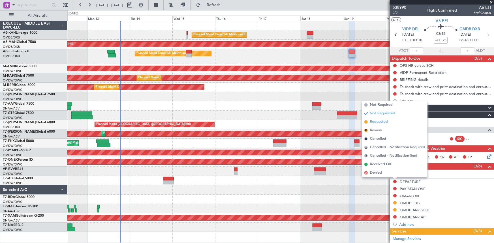
click at [379, 121] on span "Requested" at bounding box center [379, 122] width 18 height 6
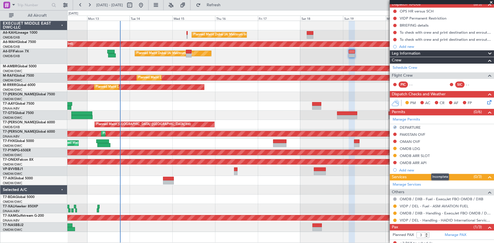
scroll to position [71, 0]
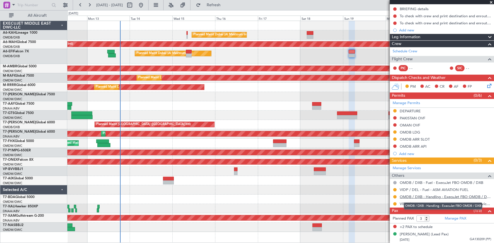
click at [422, 196] on link "OMDB / DXB - Handling - ExecuJet FBO OMDB / DXB" at bounding box center [445, 196] width 91 height 5
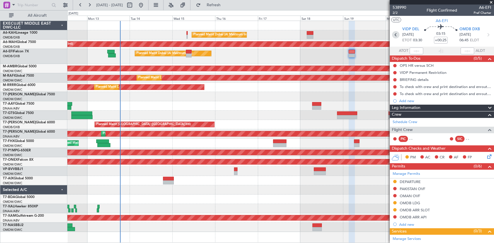
click at [395, 34] on icon at bounding box center [395, 34] width 7 height 7
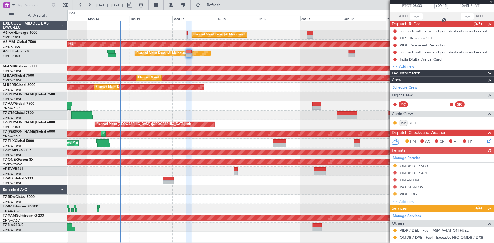
scroll to position [77, 0]
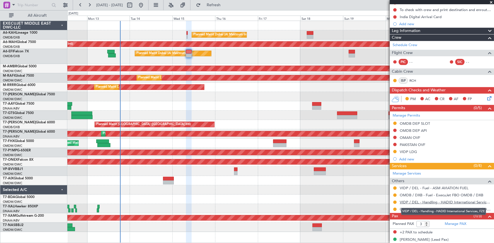
click at [410, 201] on link "VIDP / DEL - Handling - HADID International Services, FZE" at bounding box center [445, 202] width 91 height 5
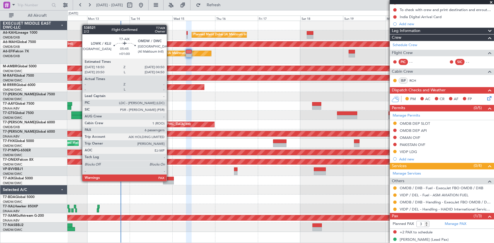
click at [169, 181] on div at bounding box center [168, 183] width 11 height 4
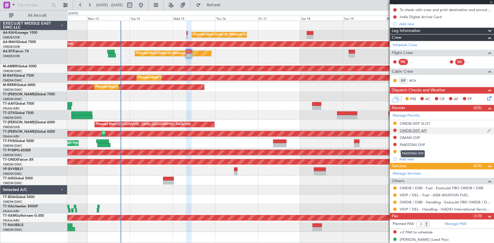
type input "+01:00"
type input "6"
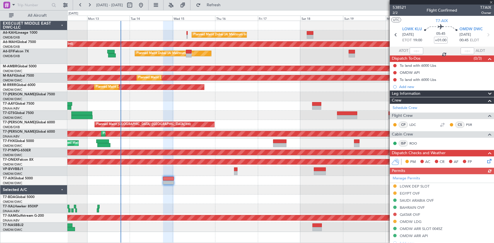
click at [410, 215] on div "Manage Permits LOWK DEP SLOT [GEOGRAPHIC_DATA] OVF [GEOGRAPHIC_DATA] OVF BAHRAI…" at bounding box center [442, 210] width 104 height 72
click at [405, 213] on div "Manage Permits LOWK DEP SLOT [GEOGRAPHIC_DATA] OVF [GEOGRAPHIC_DATA] OVF BAHRAI…" at bounding box center [442, 210] width 104 height 72
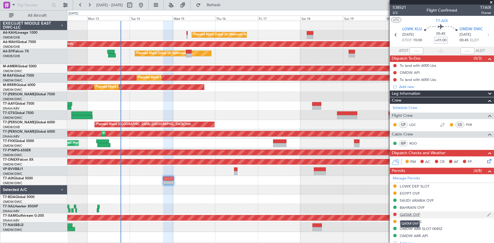
click at [409, 215] on div "QATAR OVF" at bounding box center [410, 214] width 20 height 5
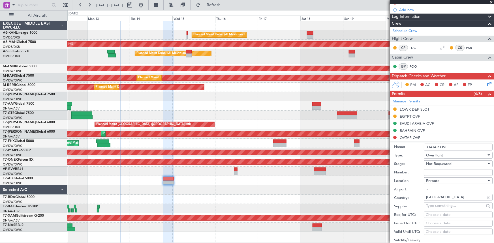
drag, startPoint x: 443, startPoint y: 172, endPoint x: 440, endPoint y: 168, distance: 5.3
click at [443, 172] on input "Number:" at bounding box center [458, 172] width 69 height 7
paste input "FN2935"
type input "FN2935"
click at [438, 163] on span "Not Requested" at bounding box center [438, 163] width 25 height 5
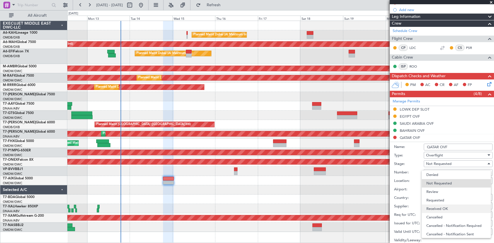
click at [441, 207] on span "Received OK" at bounding box center [456, 209] width 60 height 8
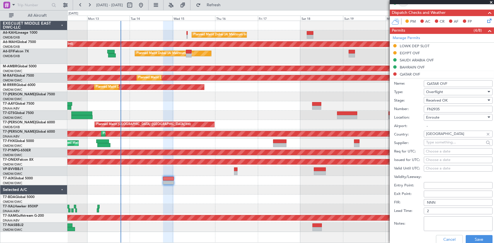
scroll to position [154, 0]
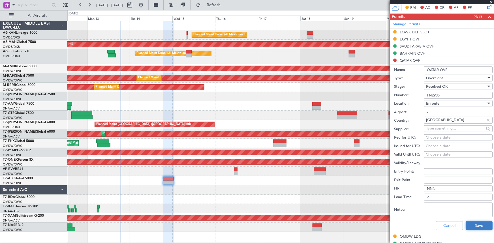
click at [471, 224] on button "Save" at bounding box center [478, 225] width 27 height 9
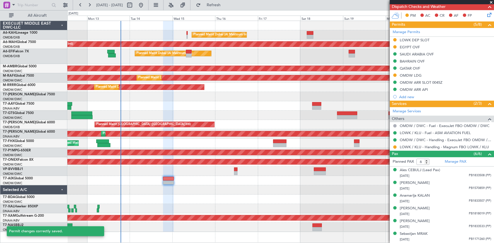
scroll to position [146, 0]
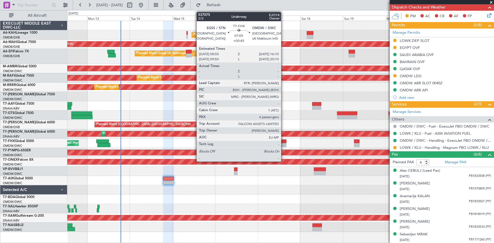
click at [284, 143] on div at bounding box center [279, 145] width 13 height 4
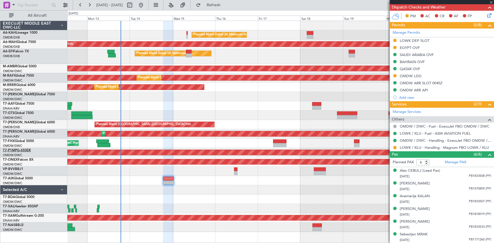
type input "+00:45"
type input "4"
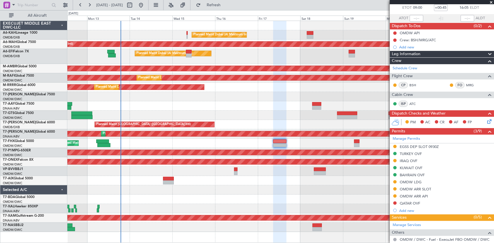
scroll to position [51, 0]
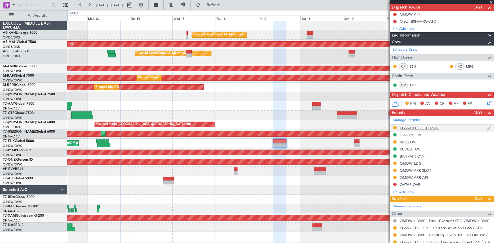
click at [418, 126] on div "EGSS DEP SLOT 0930Z" at bounding box center [419, 128] width 39 height 5
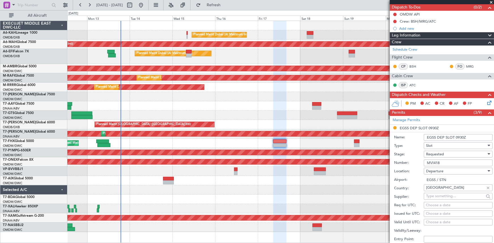
drag, startPoint x: 459, startPoint y: 136, endPoint x: 473, endPoint y: 132, distance: 14.3
click at [473, 133] on div "Name: EGSS DEP SLOT 0930Z" at bounding box center [443, 137] width 98 height 8
type input "EGSS DEP SLOT 0900Z"
click at [436, 155] on span "Requested" at bounding box center [435, 154] width 18 height 5
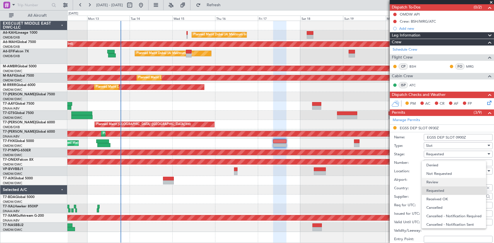
scroll to position [2, 0]
click at [442, 196] on span "Received OK" at bounding box center [456, 197] width 60 height 8
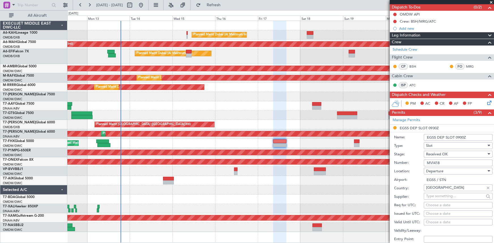
scroll to position [77, 0]
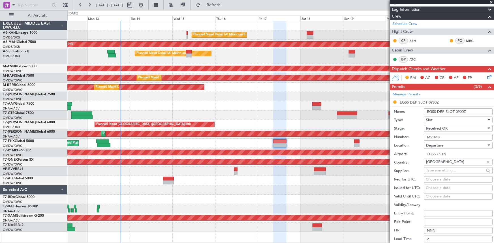
click at [441, 180] on div "Choose a date" at bounding box center [458, 180] width 65 height 6
select select "10"
select select "2025"
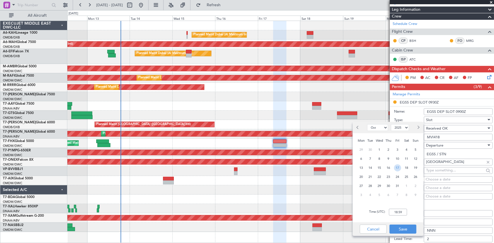
click at [395, 167] on span "17" at bounding box center [397, 167] width 7 height 7
click at [392, 213] on input "00:00" at bounding box center [398, 212] width 18 height 7
type input "09:00"
click at [400, 231] on button "Save" at bounding box center [402, 229] width 27 height 9
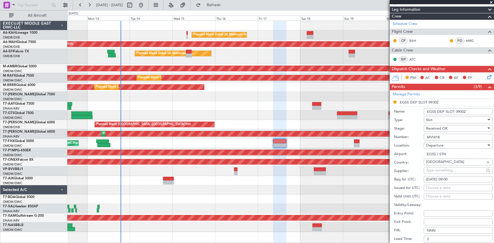
click at [433, 188] on div "Choose a date" at bounding box center [458, 188] width 65 height 6
select select "10"
select select "2025"
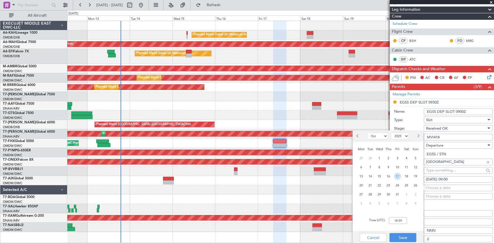
click at [399, 176] on span "17" at bounding box center [397, 176] width 7 height 7
type input "09:00"
drag, startPoint x: 400, startPoint y: 239, endPoint x: 413, endPoint y: 228, distance: 17.4
click at [400, 239] on button "Save" at bounding box center [402, 237] width 27 height 9
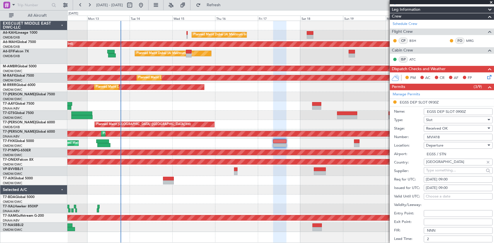
scroll to position [154, 0]
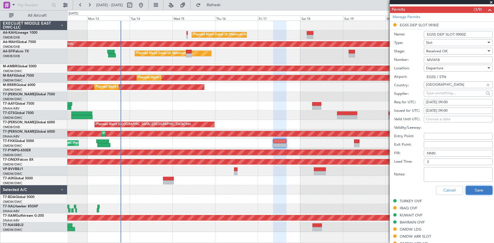
click at [472, 189] on button "Save" at bounding box center [478, 190] width 27 height 9
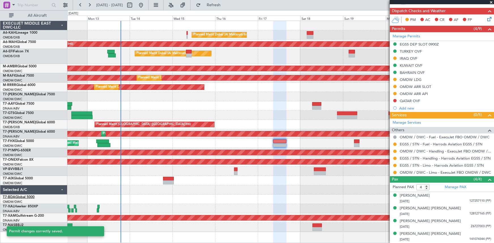
scroll to position [134, 0]
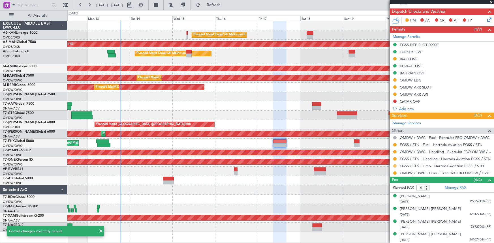
click at [395, 165] on button at bounding box center [394, 165] width 3 height 3
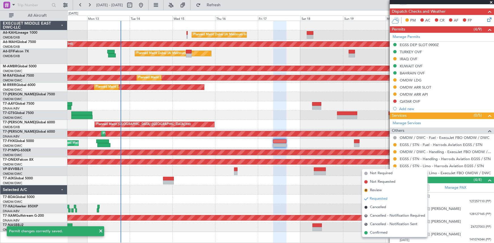
click at [376, 232] on span "Confirmed" at bounding box center [379, 233] width 18 height 6
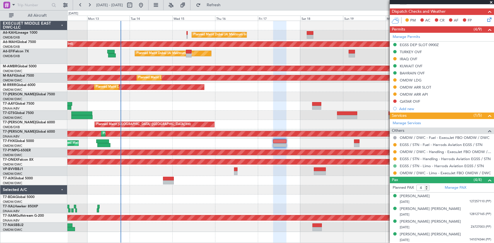
click at [394, 165] on button at bounding box center [394, 165] width 3 height 3
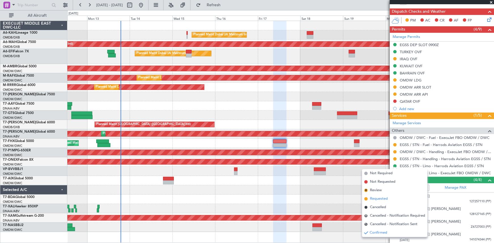
click at [381, 196] on span "Requested" at bounding box center [379, 199] width 18 height 6
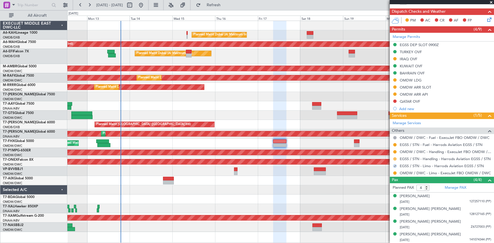
click at [395, 158] on button at bounding box center [394, 158] width 3 height 3
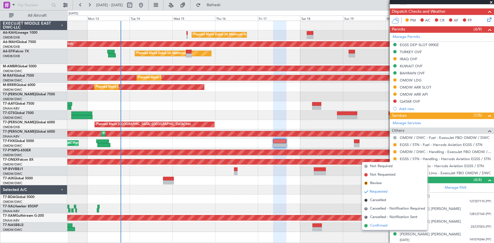
click at [377, 225] on span "Confirmed" at bounding box center [379, 226] width 18 height 6
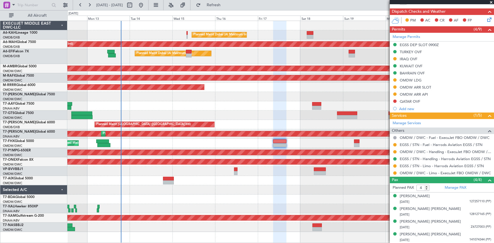
click at [264, 128] on div "Planned Maint [GEOGRAPHIC_DATA] ([GEOGRAPHIC_DATA] Intl) Planned Maint [GEOGRAP…" at bounding box center [280, 124] width 426 height 9
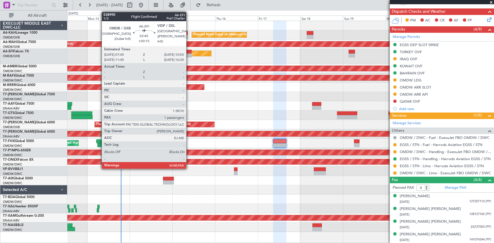
click at [189, 53] on div at bounding box center [189, 52] width 6 height 4
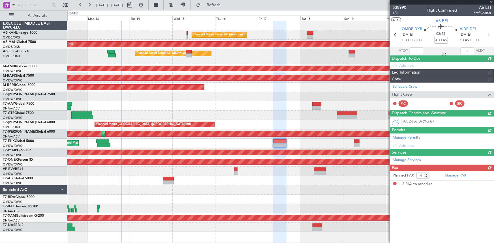
type input "+00:15"
type input "3"
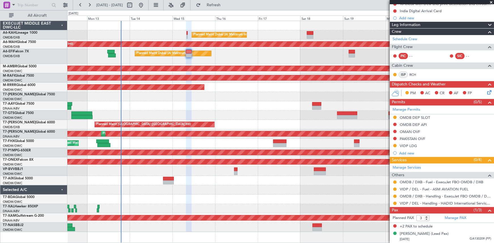
scroll to position [0, 0]
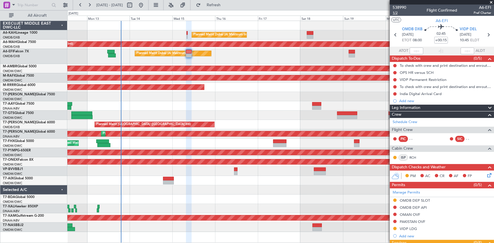
click at [396, 13] on span "1/2" at bounding box center [399, 12] width 14 height 5
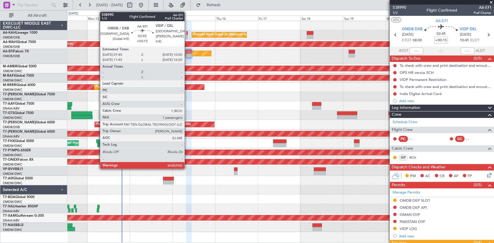
click at [187, 50] on div at bounding box center [189, 52] width 6 height 4
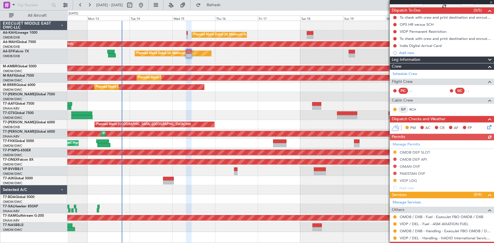
scroll to position [77, 0]
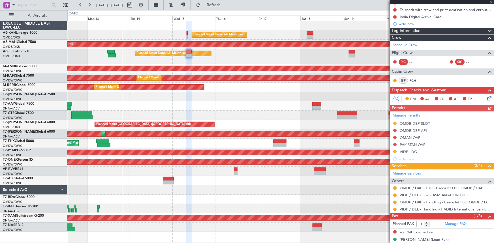
click at [394, 137] on div "Manage Permits OMDB DEP SLOT OMDB DEP API OMAN OVF PAKISTAN OVF VIDP LDG Add new" at bounding box center [442, 136] width 104 height 51
click at [394, 136] on button at bounding box center [394, 137] width 3 height 3
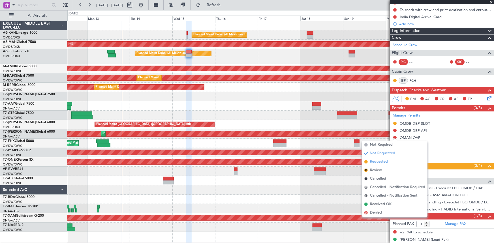
click at [379, 163] on span "Requested" at bounding box center [379, 162] width 18 height 6
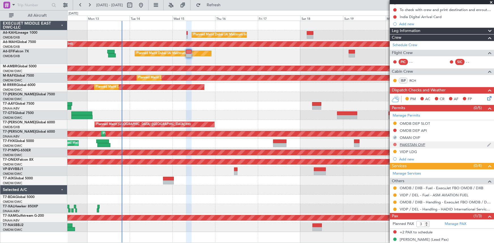
click at [394, 143] on button at bounding box center [394, 144] width 3 height 3
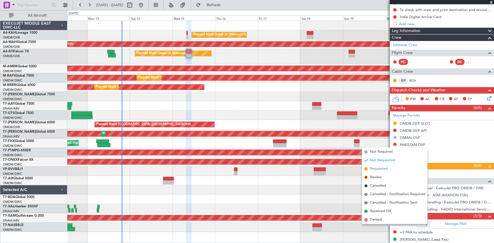
click at [381, 169] on span "Requested" at bounding box center [379, 169] width 18 height 6
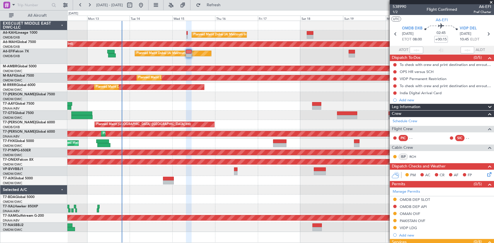
scroll to position [0, 0]
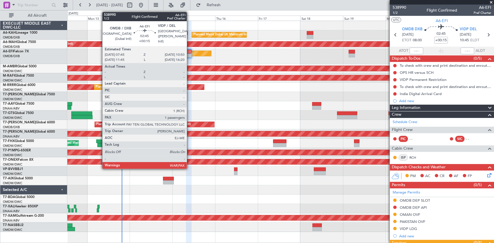
click at [189, 52] on div at bounding box center [189, 52] width 6 height 4
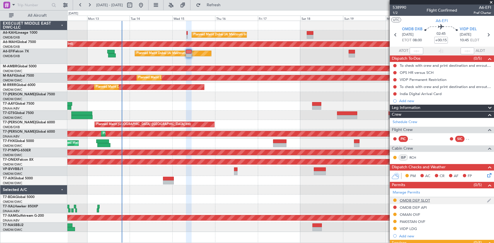
click at [423, 198] on div "OMDB DEP SLOT" at bounding box center [415, 200] width 30 height 5
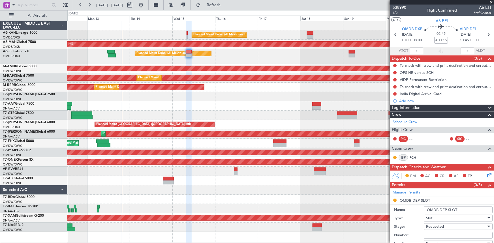
click at [459, 209] on input "OMDB DEP SLOT" at bounding box center [458, 210] width 69 height 7
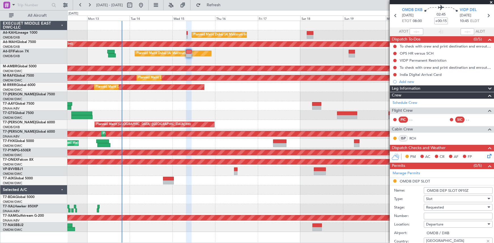
scroll to position [51, 0]
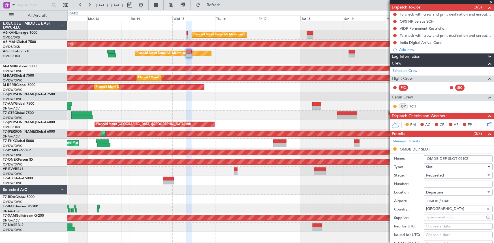
type input "OMDB DEP SLOT 0910Z"
click at [433, 175] on span "Requested" at bounding box center [435, 175] width 18 height 5
drag, startPoint x: 441, startPoint y: 221, endPoint x: 439, endPoint y: 195, distance: 25.5
click at [441, 220] on span "Received OK" at bounding box center [456, 220] width 60 height 8
click at [439, 183] on input "Number:" at bounding box center [458, 184] width 69 height 7
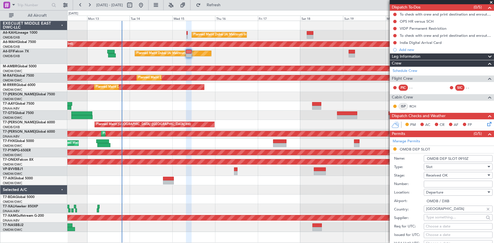
paste input "EJO141"
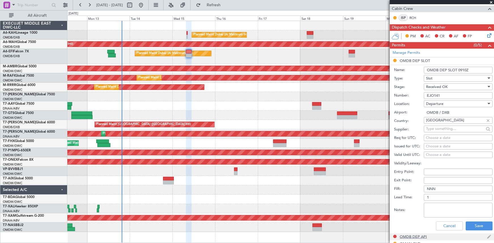
scroll to position [180, 0]
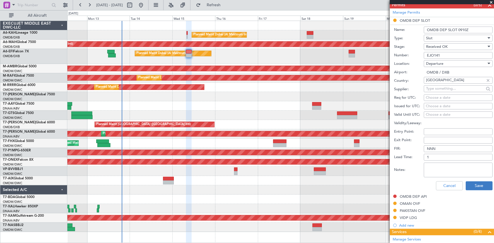
type input "EJO141"
click at [471, 184] on button "Save" at bounding box center [478, 185] width 27 height 9
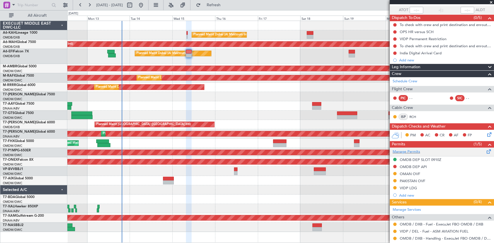
scroll to position [0, 0]
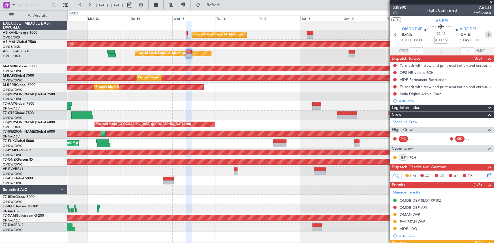
click at [487, 33] on icon at bounding box center [487, 34] width 7 height 7
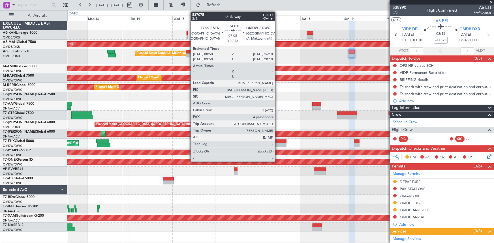
click at [278, 141] on div at bounding box center [279, 142] width 13 height 4
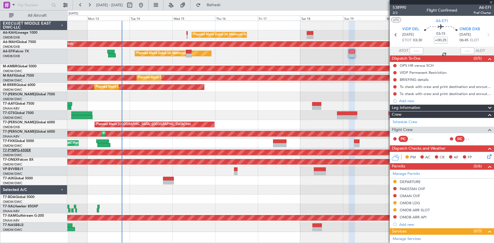
type input "+00:45"
type input "4"
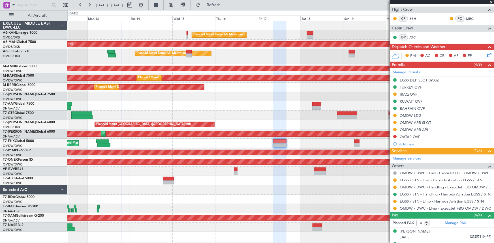
scroll to position [103, 0]
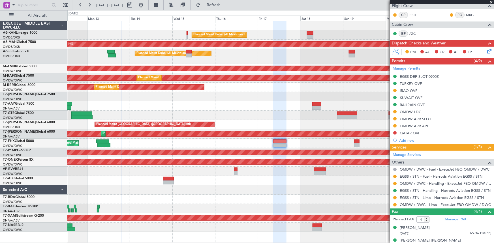
drag, startPoint x: 412, startPoint y: 116, endPoint x: 429, endPoint y: 123, distance: 18.4
click at [412, 117] on div "OMDW ARR SLOT" at bounding box center [415, 119] width 31 height 5
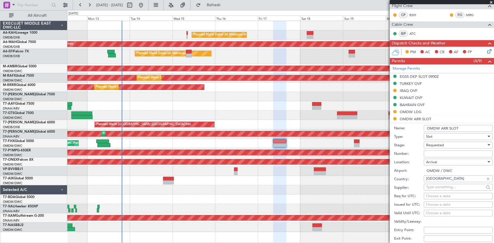
click at [443, 152] on input "Number:" at bounding box center [458, 154] width 69 height 7
paste input "EJO140"
type input "EJO140"
click at [443, 145] on span "Requested" at bounding box center [435, 145] width 18 height 5
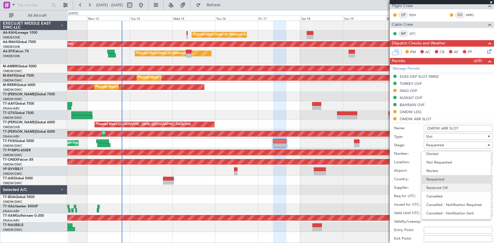
click at [433, 186] on span "Received OK" at bounding box center [456, 188] width 60 height 8
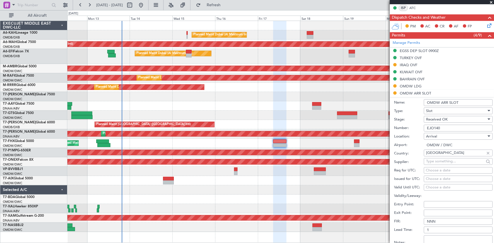
scroll to position [154, 0]
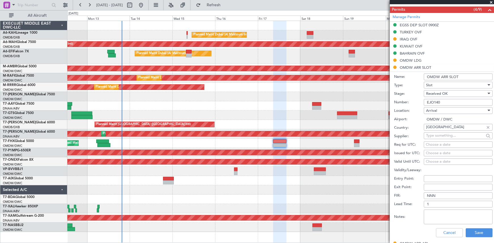
click at [437, 143] on div "Choose a date" at bounding box center [458, 145] width 65 height 6
select select "10"
select select "2025"
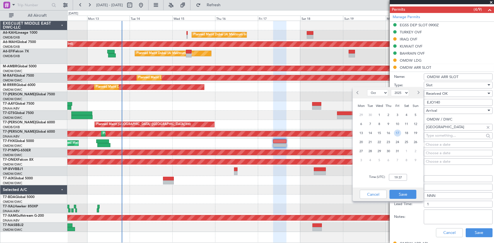
click at [398, 131] on span "17" at bounding box center [397, 133] width 7 height 7
click at [392, 175] on input "00:00" at bounding box center [398, 177] width 18 height 7
type input "16:05"
click at [408, 193] on button "Save" at bounding box center [402, 194] width 27 height 9
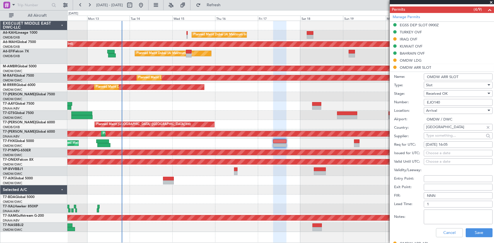
click at [437, 152] on div "Choose a date" at bounding box center [458, 154] width 65 height 6
select select "10"
select select "2025"
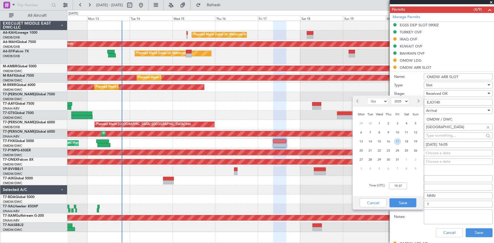
click at [398, 142] on span "17" at bounding box center [397, 141] width 7 height 7
click at [394, 184] on input "00:00" at bounding box center [398, 186] width 18 height 7
type input "16:05"
drag, startPoint x: 402, startPoint y: 203, endPoint x: 418, endPoint y: 209, distance: 16.9
click at [402, 203] on button "Save" at bounding box center [402, 202] width 27 height 9
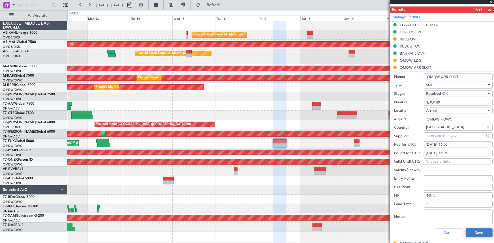
click at [475, 233] on button "Save" at bounding box center [478, 232] width 27 height 9
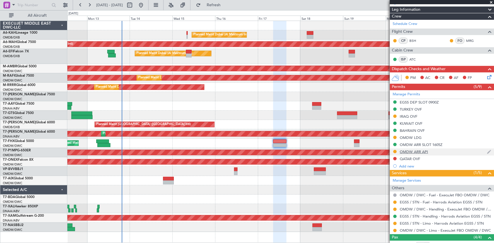
scroll to position [128, 0]
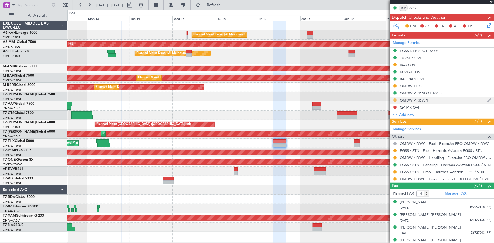
click at [394, 99] on button at bounding box center [394, 99] width 3 height 3
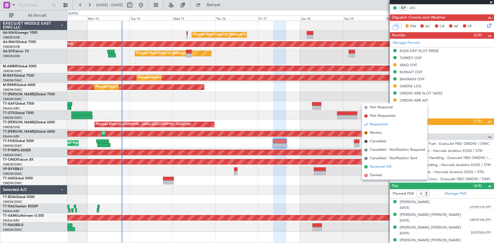
click at [376, 168] on span "Received OK" at bounding box center [381, 167] width 22 height 6
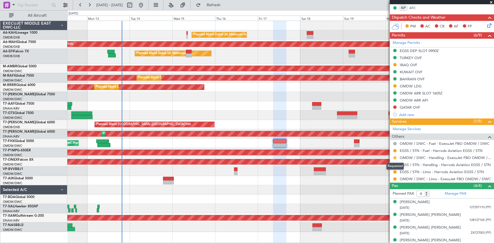
click at [395, 157] on button at bounding box center [394, 157] width 3 height 3
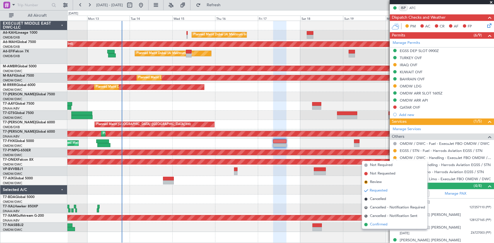
click at [377, 223] on span "Confirmed" at bounding box center [379, 225] width 18 height 6
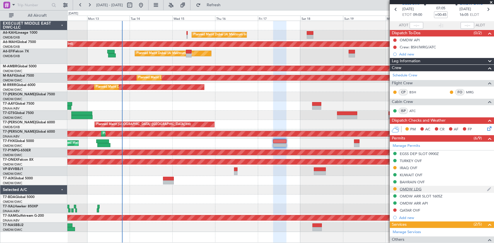
scroll to position [0, 0]
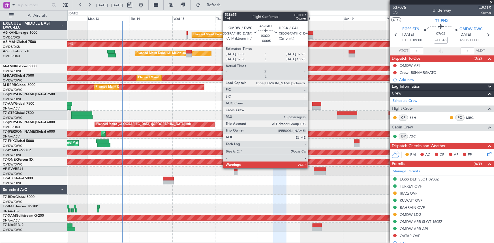
click at [310, 33] on div at bounding box center [310, 33] width 7 height 4
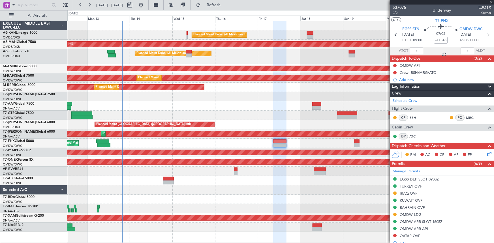
type input "+00:05"
type input "13"
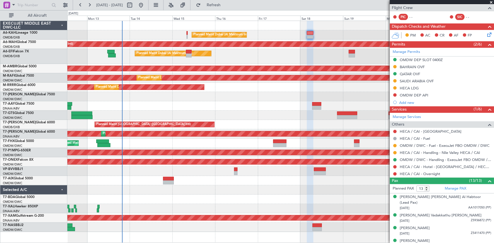
scroll to position [128, 0]
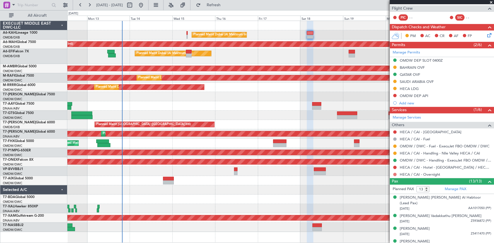
click at [395, 174] on button at bounding box center [394, 174] width 3 height 3
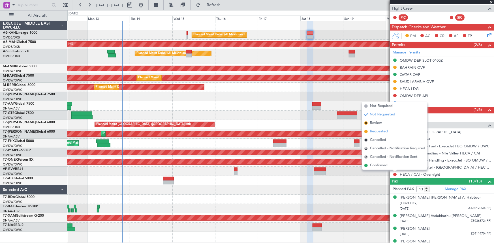
click at [375, 131] on span "Requested" at bounding box center [379, 132] width 18 height 6
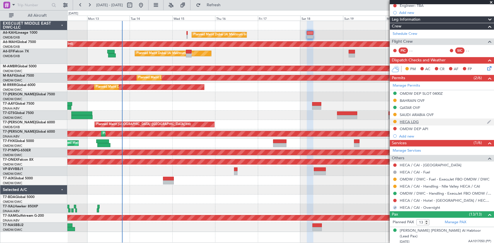
scroll to position [77, 0]
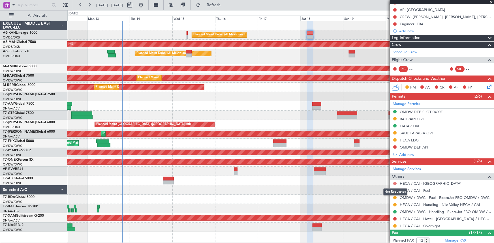
click at [394, 182] on button at bounding box center [394, 183] width 3 height 3
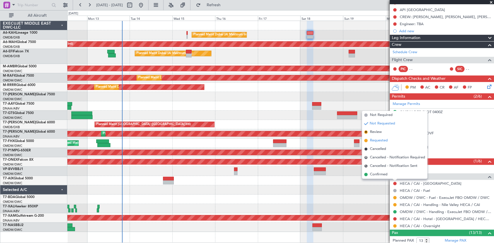
click at [374, 140] on span "Requested" at bounding box center [379, 141] width 18 height 6
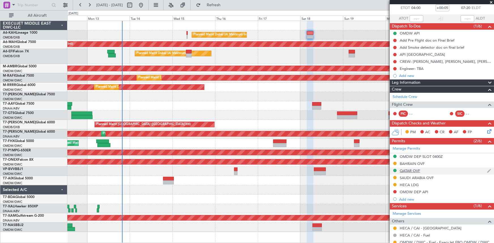
scroll to position [0, 0]
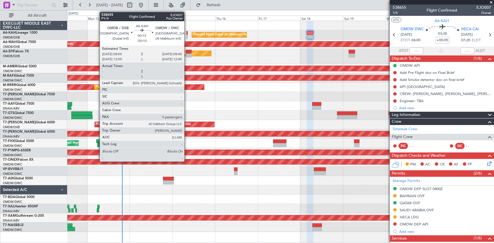
click at [187, 32] on div at bounding box center [186, 33] width 1 height 4
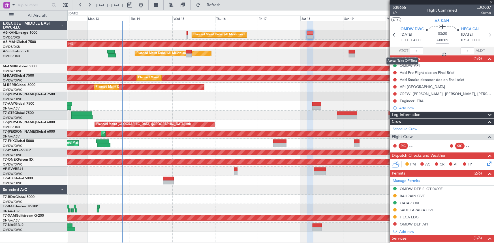
type input "-00:10"
type input "0"
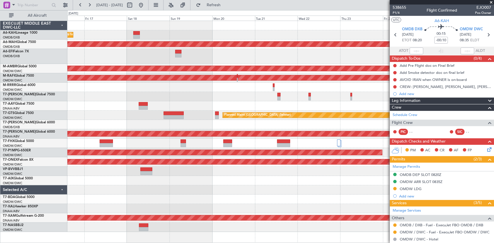
click at [233, 61] on div "Planned Maint Dubai (Al Maktoum Intl)" at bounding box center [280, 56] width 426 height 15
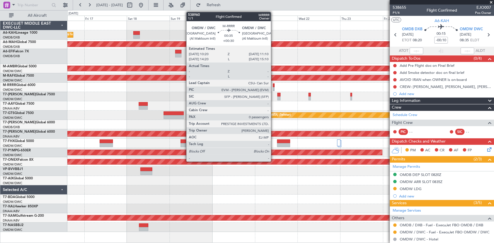
click at [273, 85] on div at bounding box center [274, 85] width 2 height 4
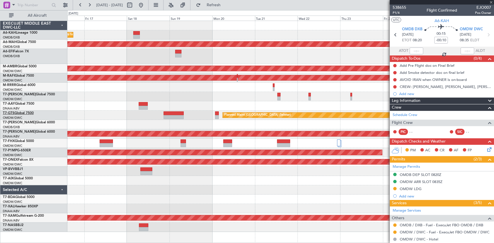
type input "+00:30"
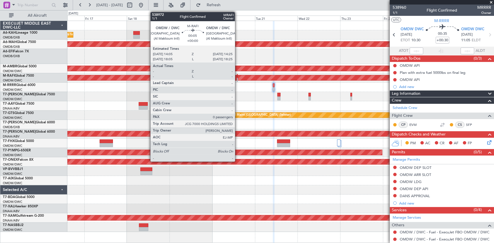
click at [237, 75] on div at bounding box center [237, 76] width 1 height 4
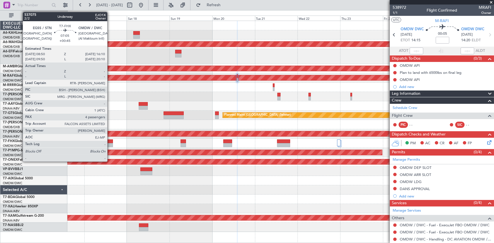
click at [110, 141] on div at bounding box center [106, 142] width 13 height 4
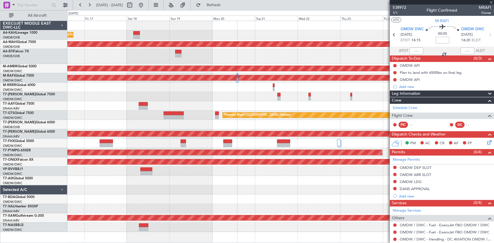
type input "+00:45"
type input "4"
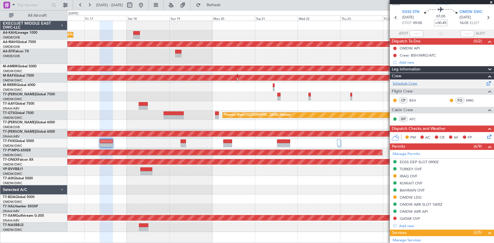
scroll to position [25, 0]
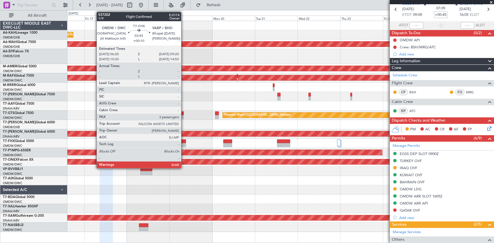
click at [184, 141] on div at bounding box center [183, 142] width 5 height 4
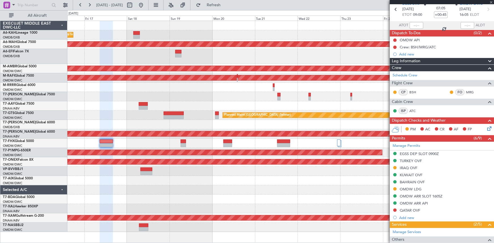
type input "+00:10"
type input "3"
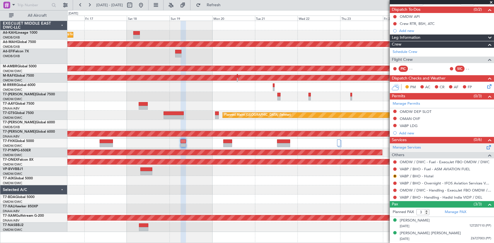
scroll to position [60, 0]
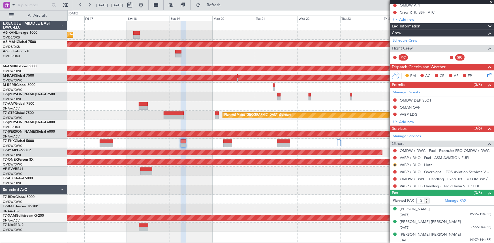
click at [394, 164] on button "R" at bounding box center [394, 164] width 3 height 3
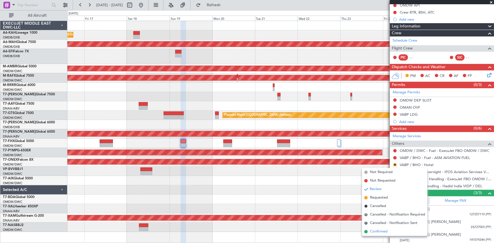
click at [374, 233] on span "Confirmed" at bounding box center [379, 232] width 18 height 6
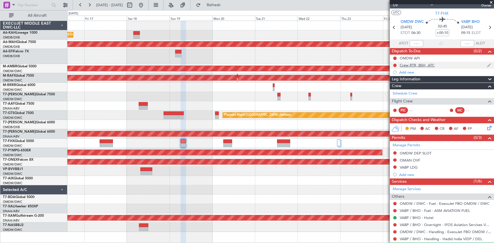
scroll to position [0, 0]
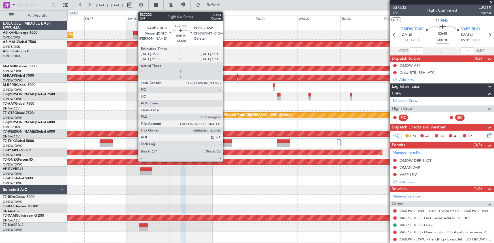
click at [225, 142] on div at bounding box center [227, 142] width 9 height 4
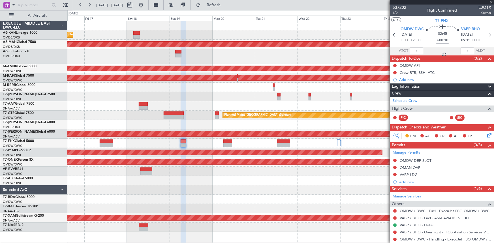
type input "+00:20"
type input "1"
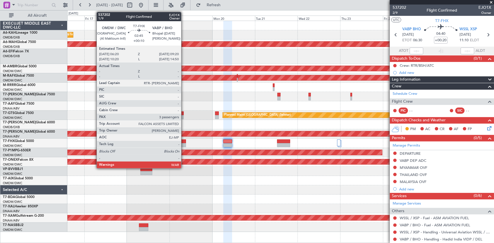
click at [184, 140] on div at bounding box center [183, 142] width 5 height 4
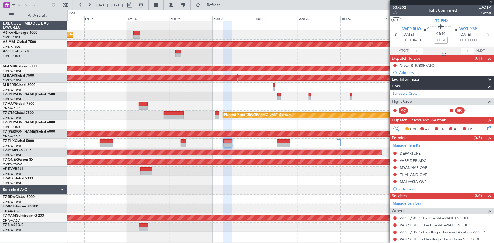
type input "+00:10"
type input "3"
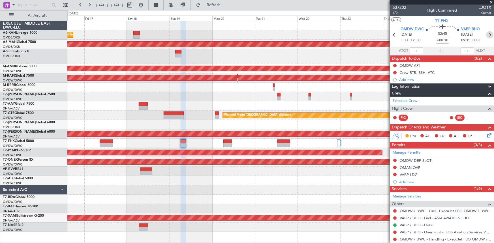
click at [486, 35] on icon at bounding box center [489, 34] width 7 height 7
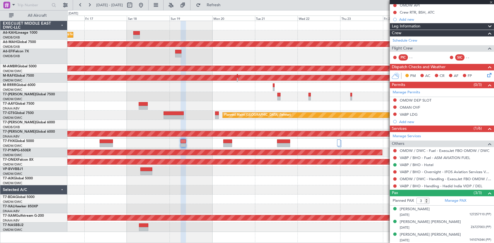
type input "+00:20"
type input "1"
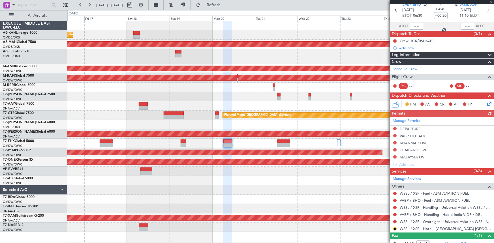
scroll to position [42, 0]
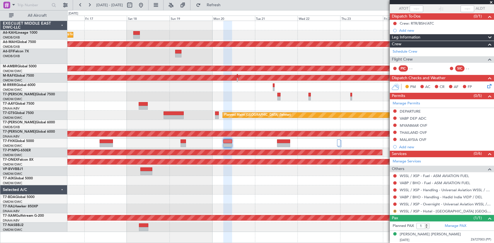
click at [394, 210] on button "R" at bounding box center [394, 211] width 3 height 3
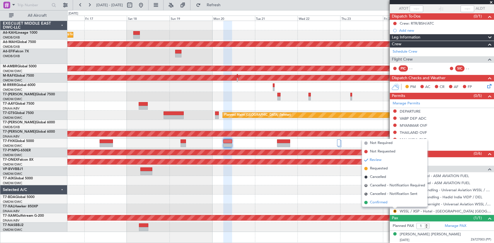
click at [379, 201] on span "Confirmed" at bounding box center [379, 203] width 18 height 6
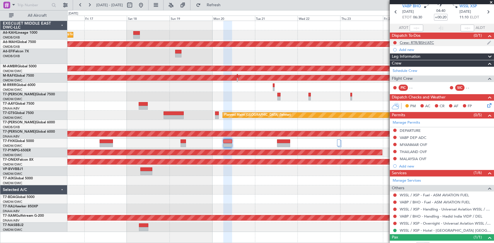
scroll to position [0, 0]
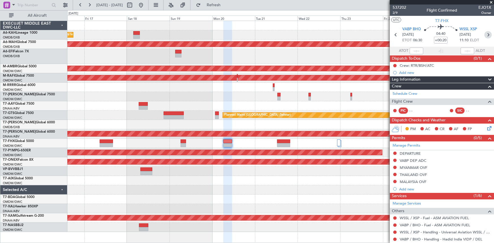
click at [484, 35] on icon at bounding box center [487, 34] width 7 height 7
type input "+00:05"
type input "3"
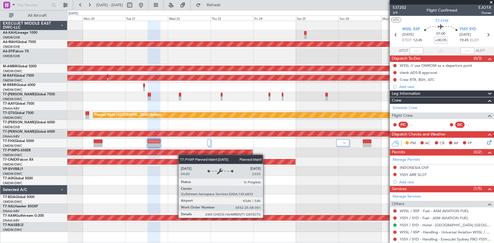
click at [175, 153] on div "Unplanned Maint [GEOGRAPHIC_DATA] ([GEOGRAPHIC_DATA] Intl) Planned Maint [GEOGR…" at bounding box center [280, 126] width 426 height 211
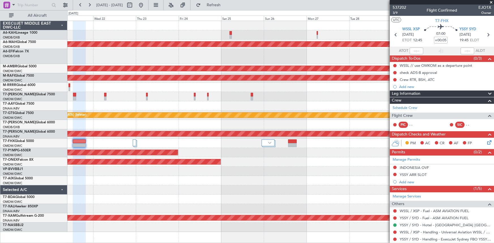
click at [246, 140] on div "Unplanned Maint [GEOGRAPHIC_DATA] ([GEOGRAPHIC_DATA] Intl) Planned Maint [GEOGR…" at bounding box center [280, 126] width 426 height 211
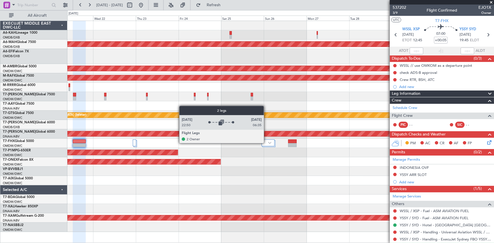
click at [266, 143] on div at bounding box center [267, 143] width 13 height 7
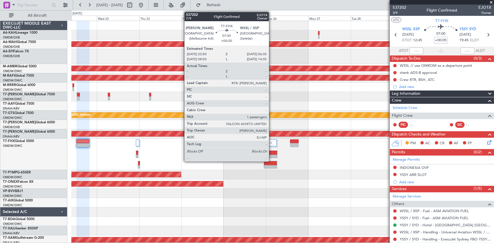
click at [271, 153] on div at bounding box center [270, 153] width 13 height 4
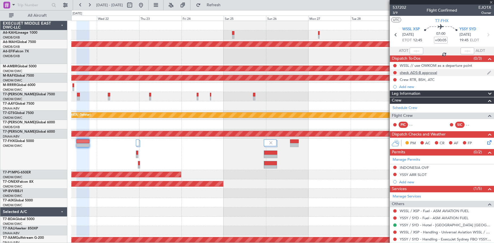
type input "+00:20"
type input "1"
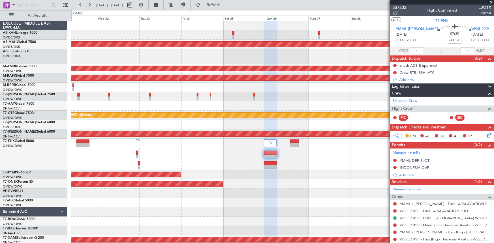
click at [397, 13] on span "7/9" at bounding box center [399, 12] width 14 height 5
drag, startPoint x: 161, startPoint y: 4, endPoint x: 214, endPoint y: 70, distance: 84.7
click at [145, 4] on button at bounding box center [140, 5] width 9 height 9
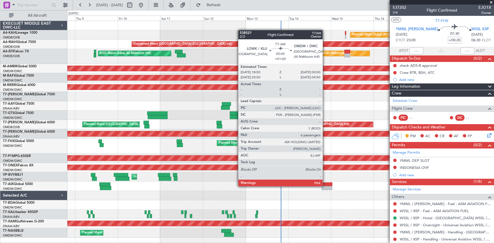
click at [325, 186] on div at bounding box center [326, 188] width 11 height 4
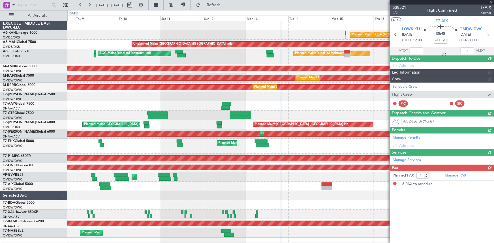
type input "+01:00"
type input "6"
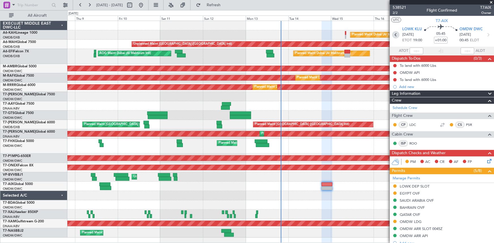
click at [396, 33] on icon at bounding box center [395, 34] width 7 height 7
type input "+00:40"
type input "14:30"
type input "20:19"
type input "5"
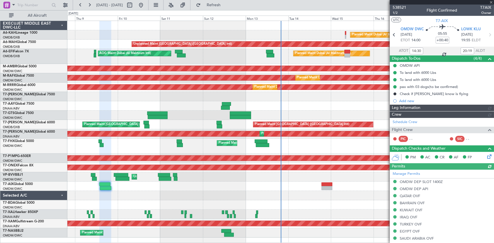
type input "[PERSON_NAME] (ANI)"
type input "7522"
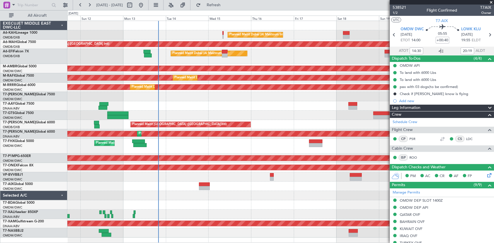
click at [165, 106] on div at bounding box center [280, 105] width 426 height 9
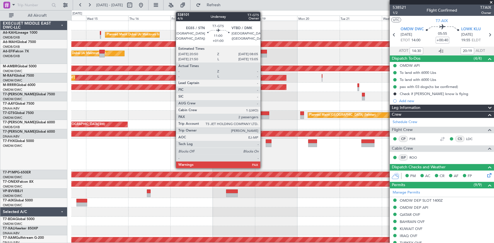
click at [263, 114] on div at bounding box center [259, 113] width 20 height 4
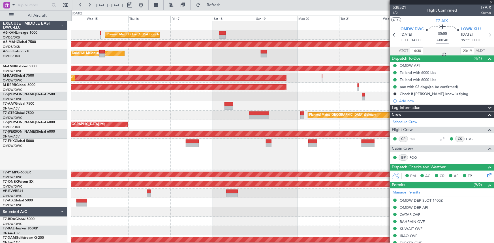
type input "+01:00"
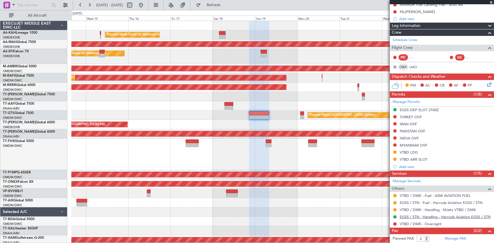
scroll to position [75, 0]
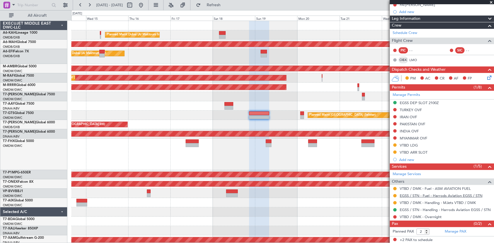
click at [426, 195] on link "EGSS / STN - Fuel - Harrods Aviation EGSS / STN" at bounding box center [441, 195] width 83 height 5
click at [420, 187] on link "VTBD / DMK - Fuel - ASM AVIATION FUEL" at bounding box center [435, 188] width 71 height 5
click at [421, 202] on link "VTBD / DMK - Handling - MJets VTBD / DMK" at bounding box center [438, 202] width 76 height 5
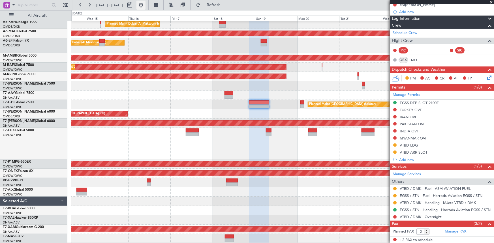
click at [145, 4] on button at bounding box center [140, 5] width 9 height 9
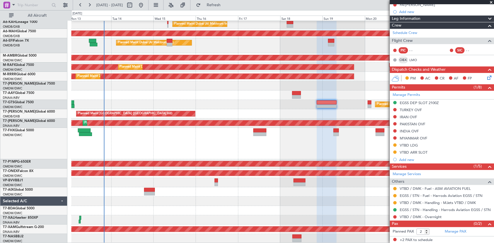
scroll to position [0, 0]
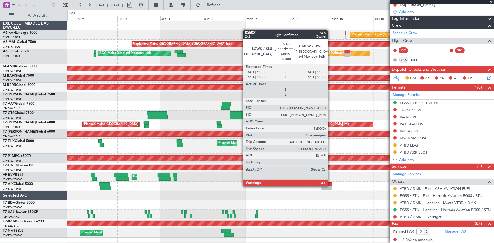
click at [330, 186] on div at bounding box center [326, 188] width 11 height 4
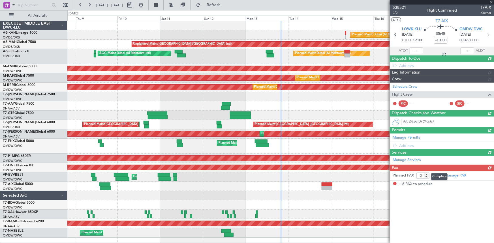
type input "6"
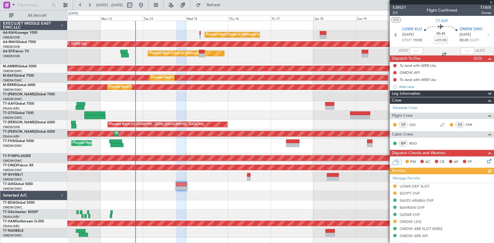
click at [208, 176] on div "Unplanned Maint [GEOGRAPHIC_DATA] (Al Maktoum Intl)" at bounding box center [280, 176] width 426 height 9
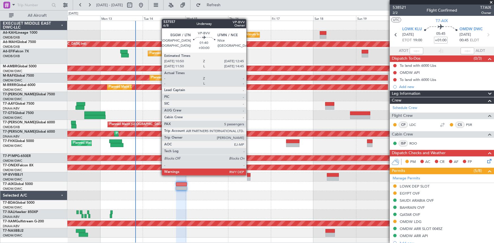
click at [249, 175] on div at bounding box center [249, 175] width 4 height 4
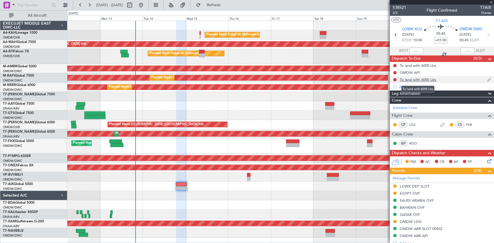
type input "5"
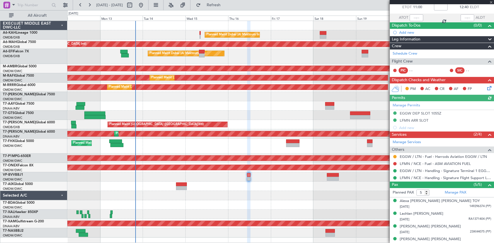
scroll to position [51, 0]
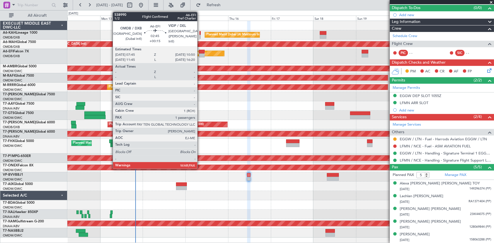
click at [200, 52] on div at bounding box center [202, 52] width 6 height 4
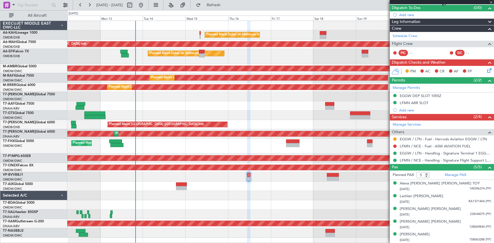
type input "+00:15"
type input "3"
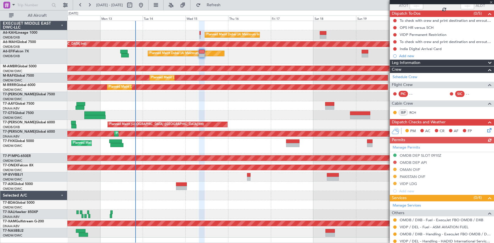
scroll to position [82, 0]
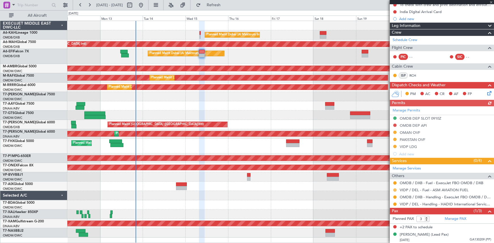
click at [395, 190] on button at bounding box center [394, 189] width 3 height 3
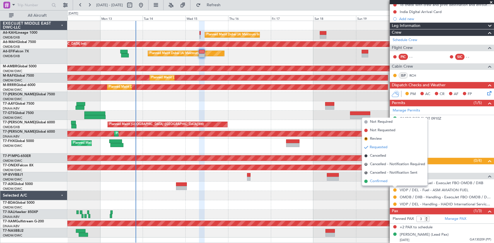
click at [375, 181] on span "Confirmed" at bounding box center [379, 182] width 18 height 6
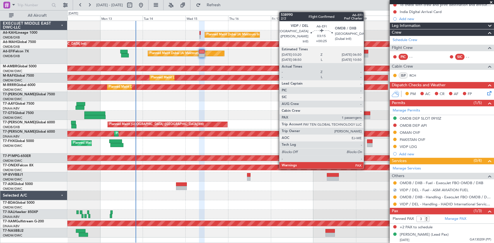
click at [366, 51] on div at bounding box center [365, 52] width 6 height 4
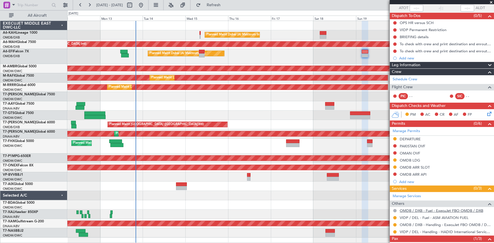
scroll to position [71, 0]
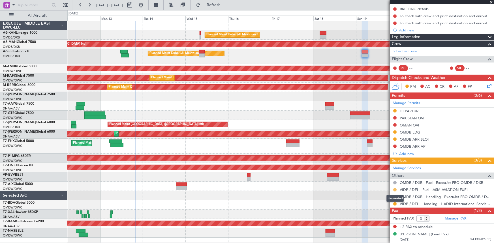
click at [393, 189] on button at bounding box center [394, 189] width 3 height 3
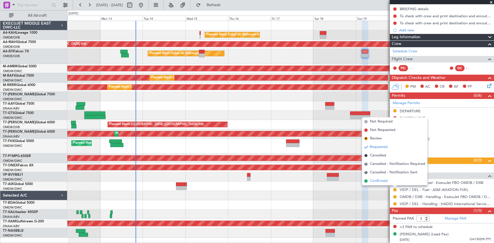
click at [373, 181] on span "Confirmed" at bounding box center [379, 181] width 18 height 6
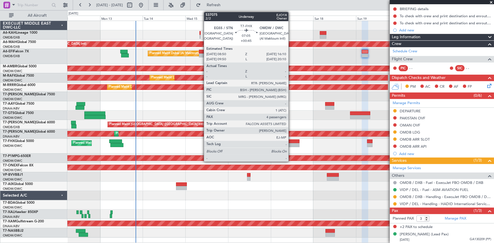
click at [291, 141] on div at bounding box center [292, 142] width 13 height 4
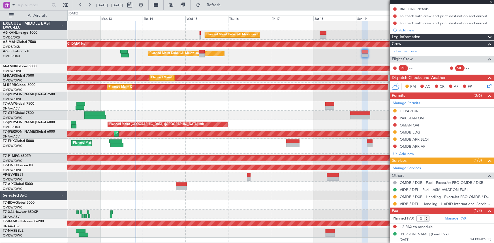
type input "+00:45"
type input "4"
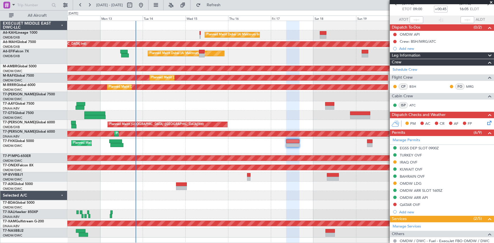
scroll to position [0, 0]
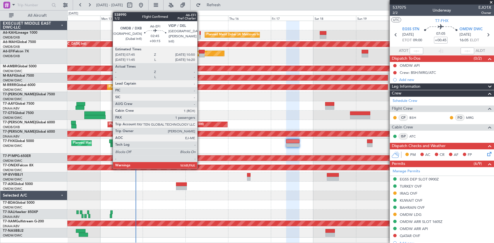
click at [200, 52] on div at bounding box center [202, 52] width 6 height 4
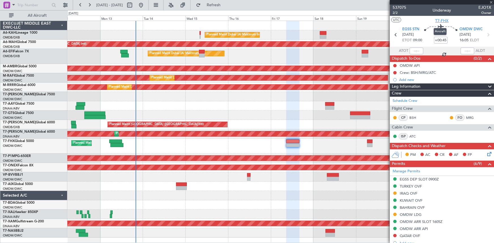
type input "+00:15"
type input "3"
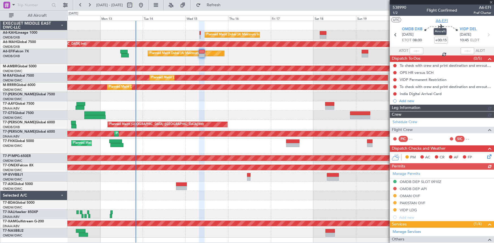
click at [442, 20] on span "A6-EFI" at bounding box center [442, 21] width 12 height 6
